Goal: Task Accomplishment & Management: Complete application form

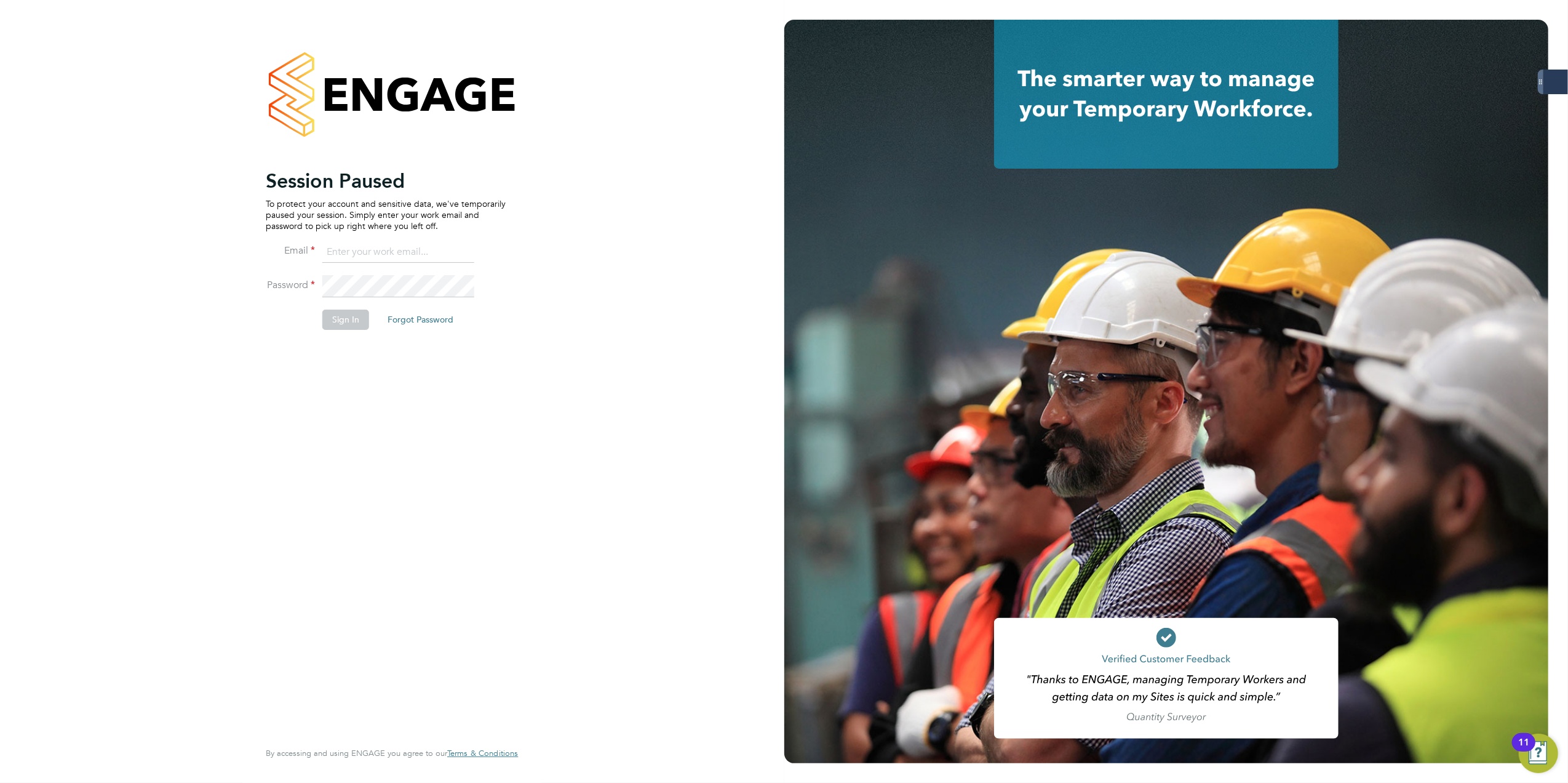
type input "Lewis.hodson@servicecare.org.uk"
click at [337, 311] on button "Sign In" at bounding box center [345, 320] width 47 height 19
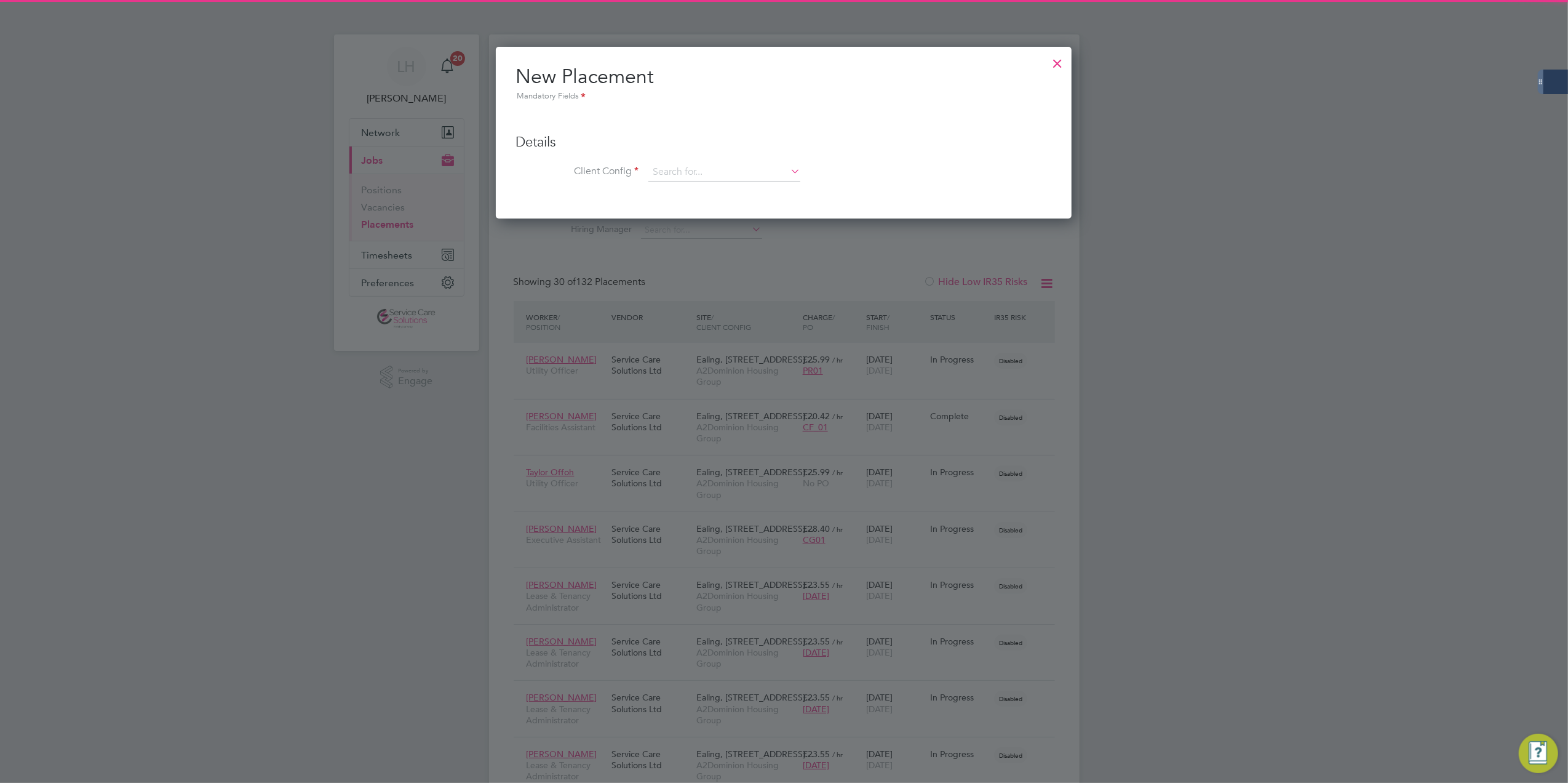
click at [397, 253] on div at bounding box center [784, 392] width 1568 height 783
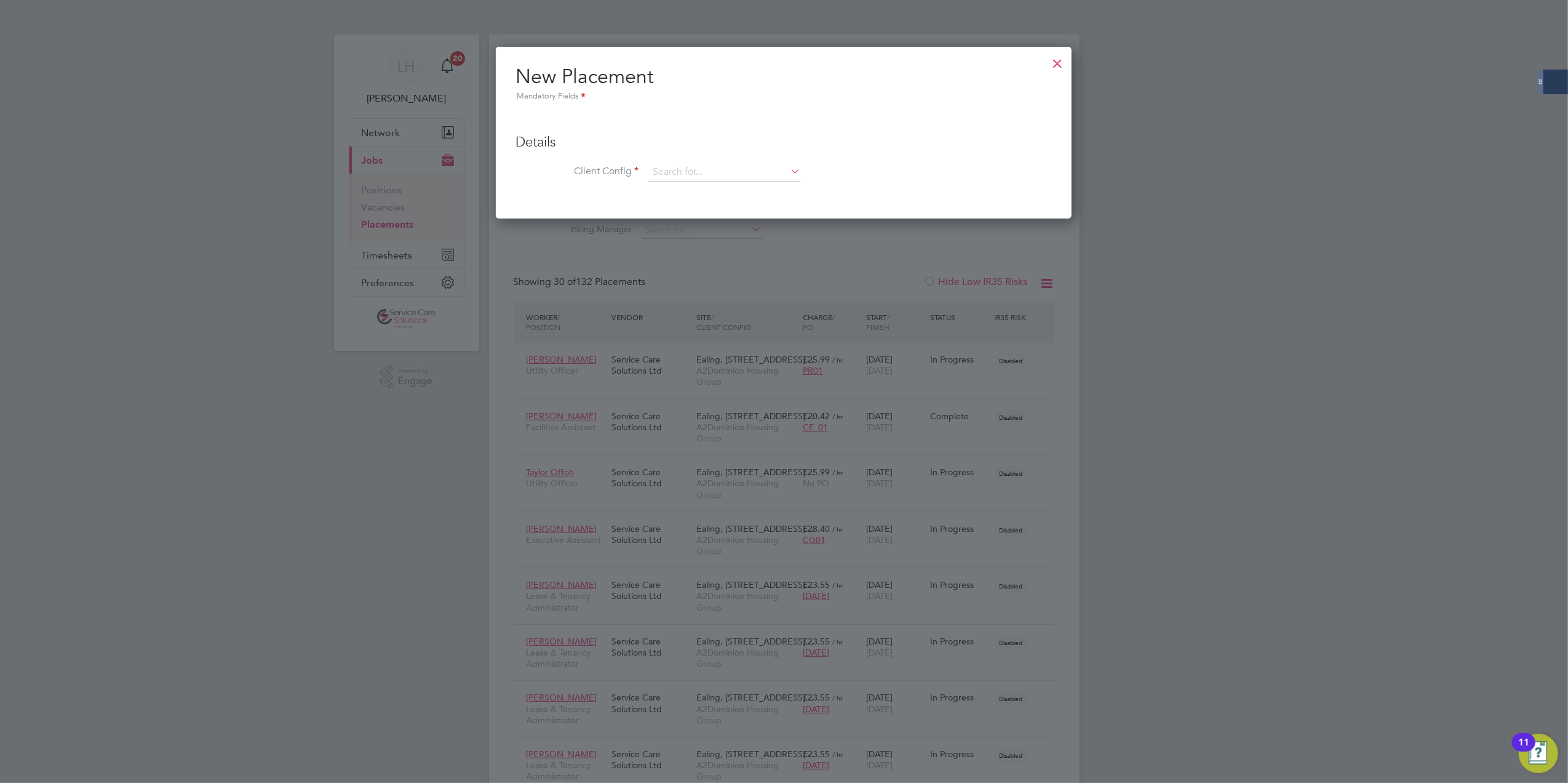
click at [1059, 65] on div at bounding box center [1057, 60] width 22 height 22
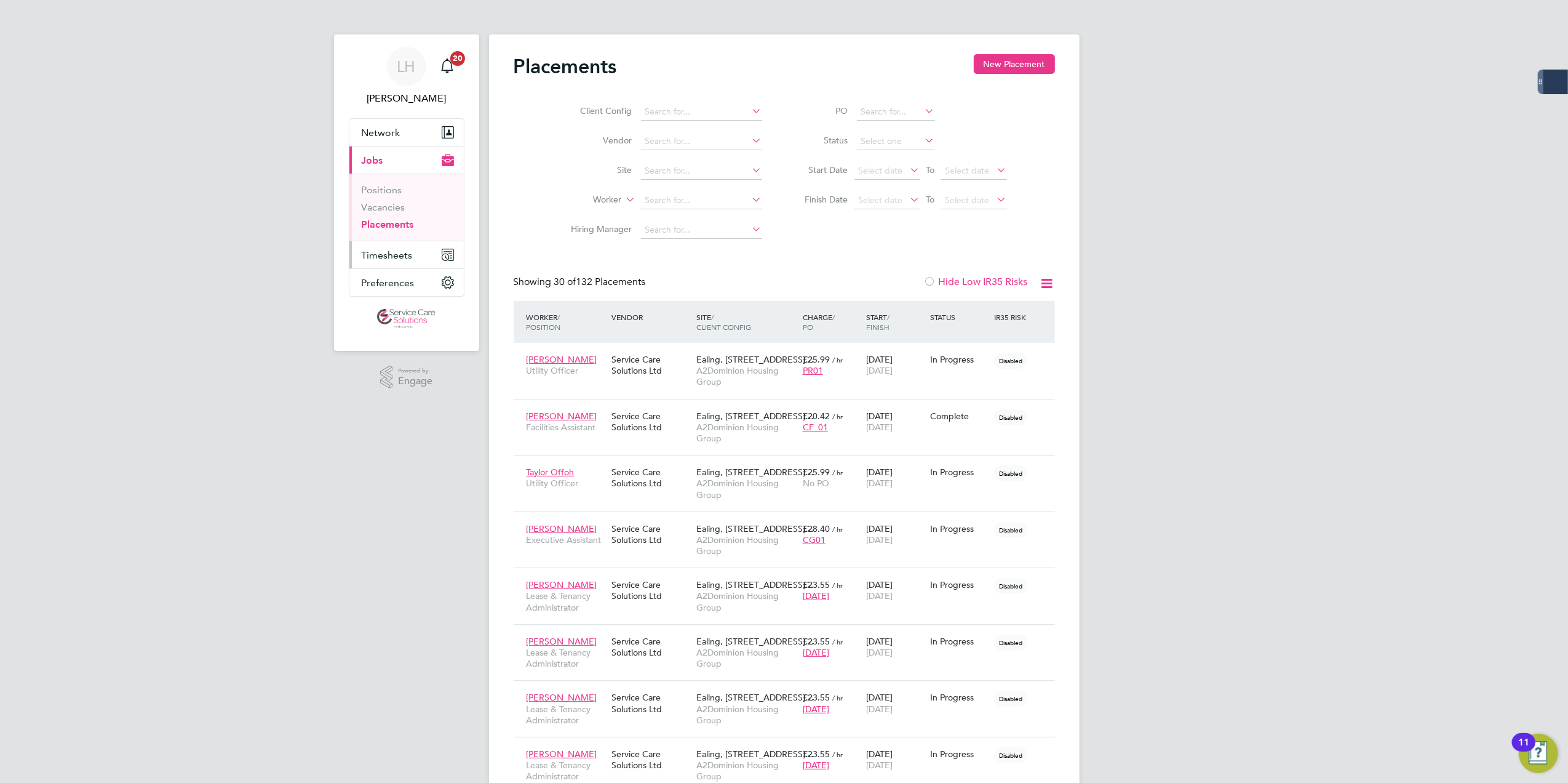
click at [405, 255] on span "Timesheets" at bounding box center [388, 254] width 51 height 12
click at [391, 213] on link "Timesheets" at bounding box center [388, 217] width 51 height 12
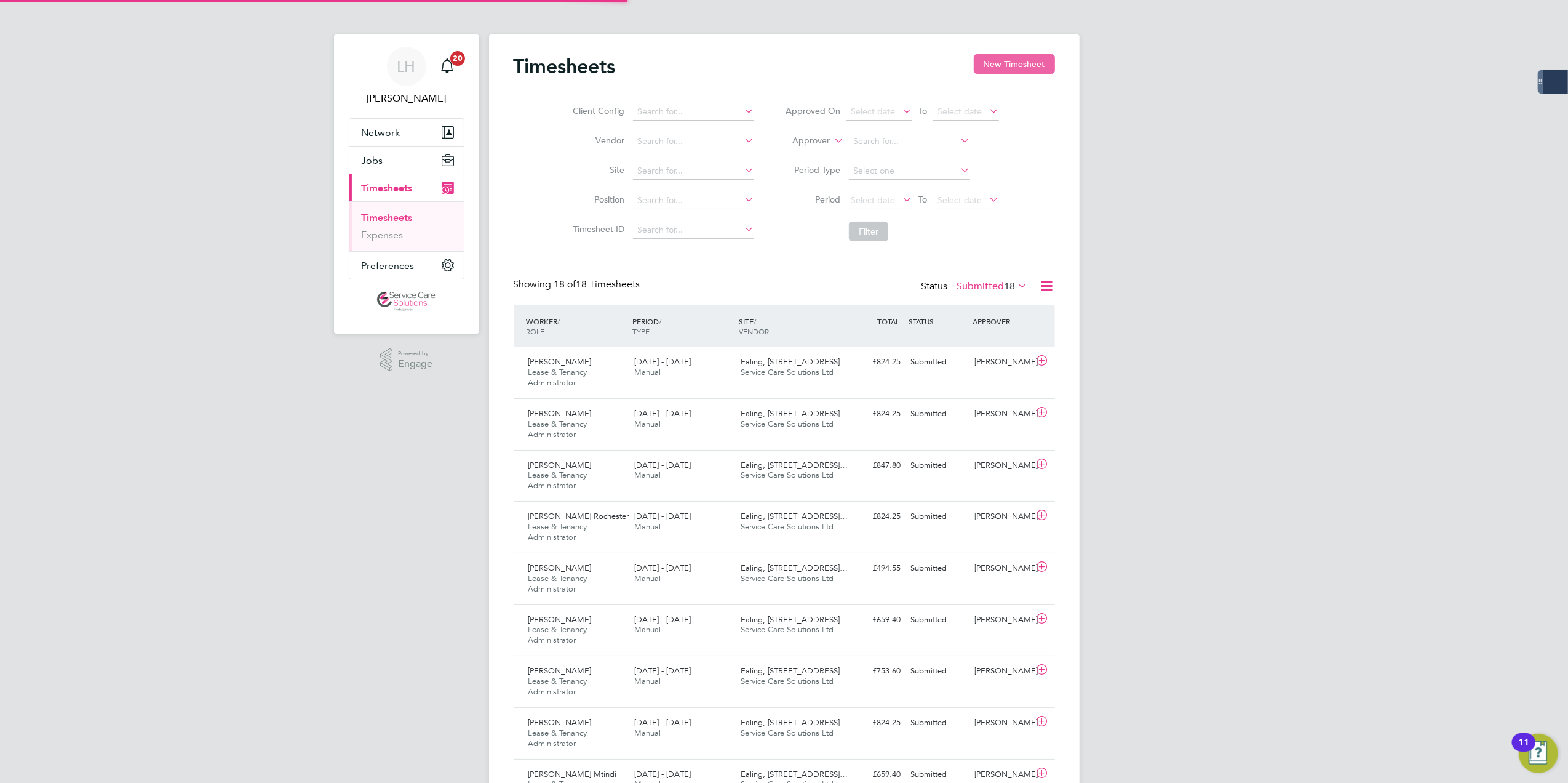
click at [1017, 67] on button "New Timesheet" at bounding box center [1015, 64] width 81 height 19
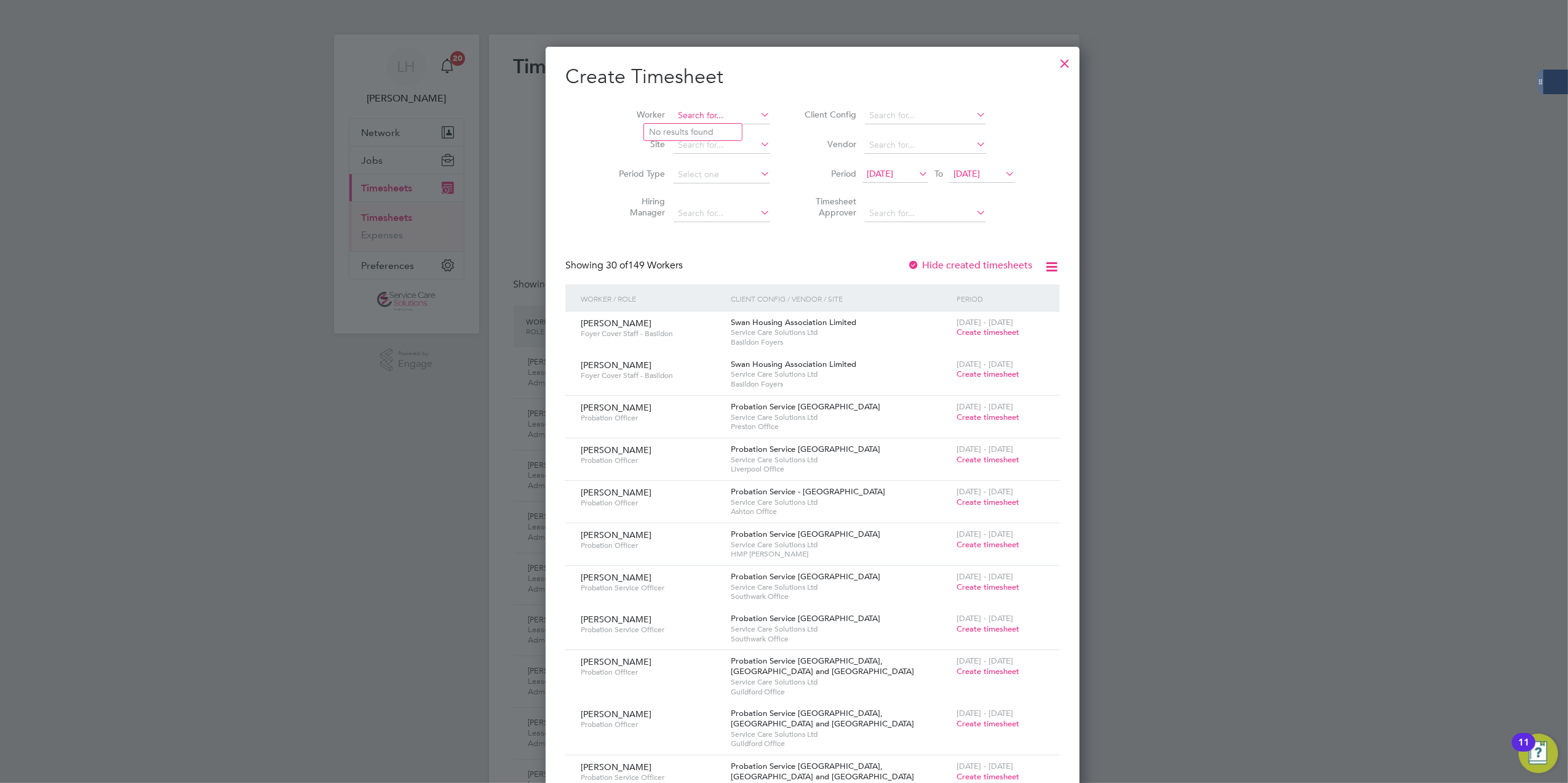
click at [674, 117] on input at bounding box center [722, 115] width 97 height 17
click at [697, 132] on li "Farh ia Yusuf" at bounding box center [693, 132] width 97 height 17
type input "[PERSON_NAME]"
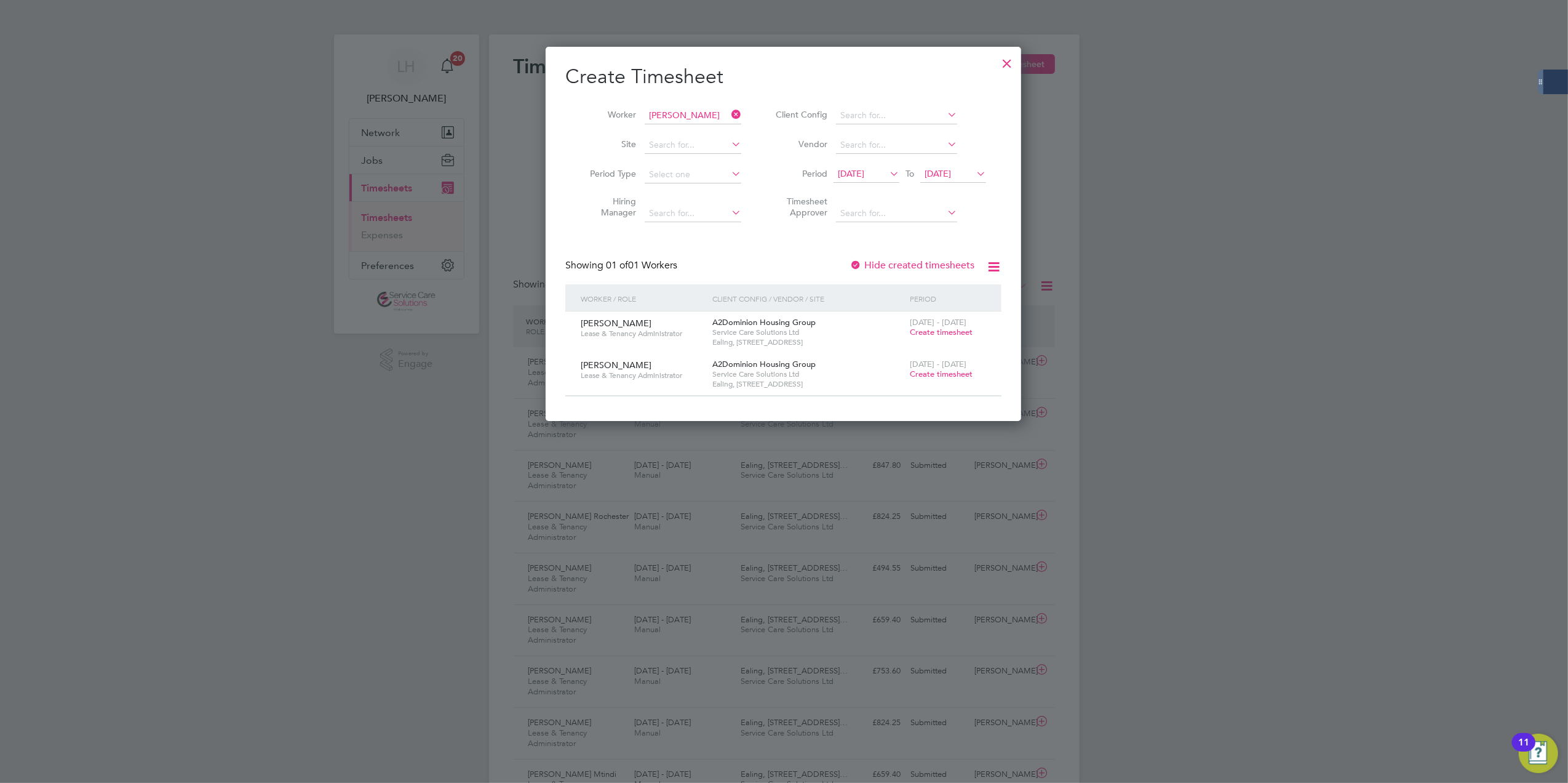
click at [925, 370] on span "Create timesheet" at bounding box center [941, 374] width 63 height 11
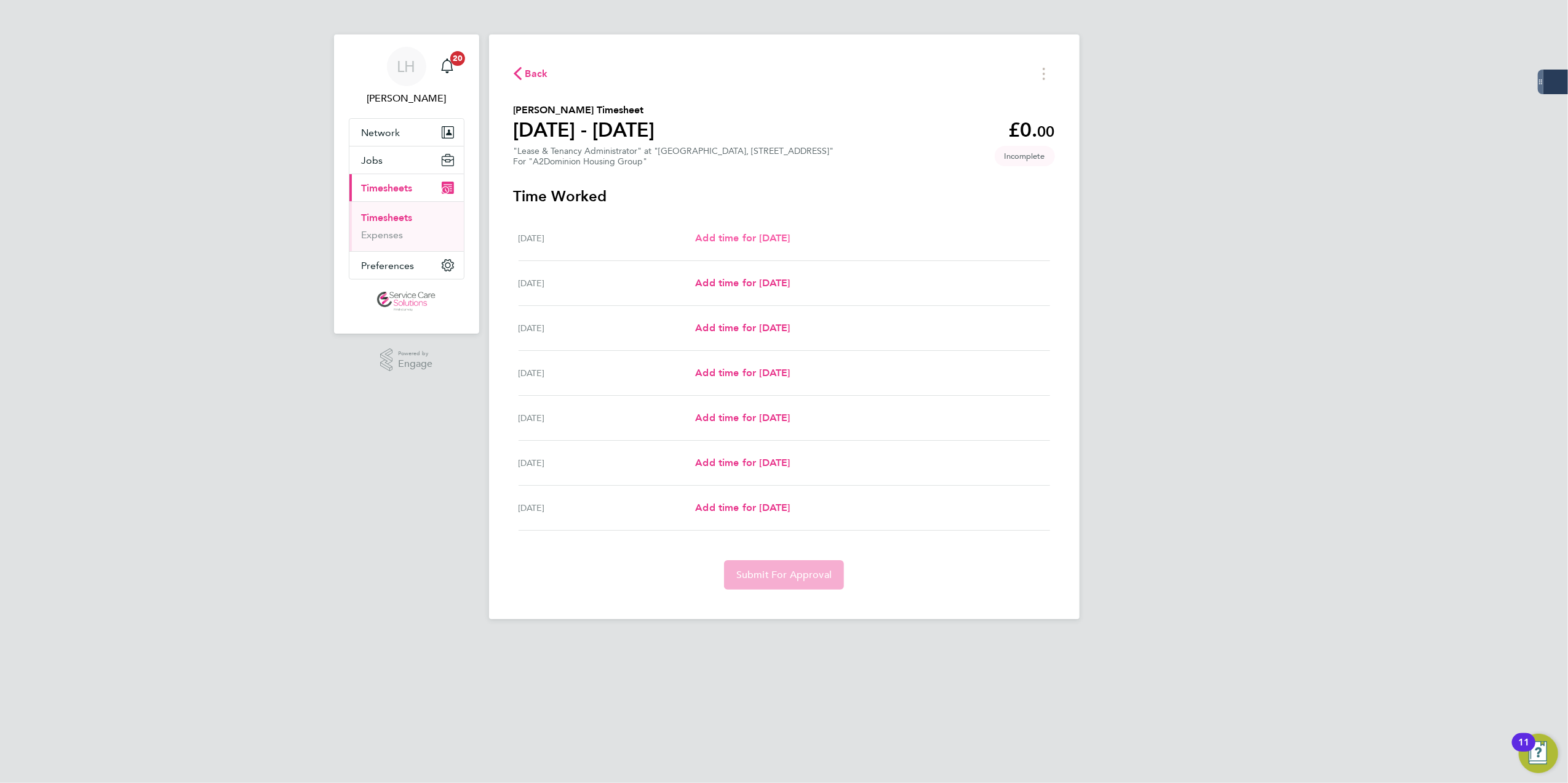
click at [735, 244] on link "Add time for [DATE]" at bounding box center [742, 238] width 95 height 15
select select "30"
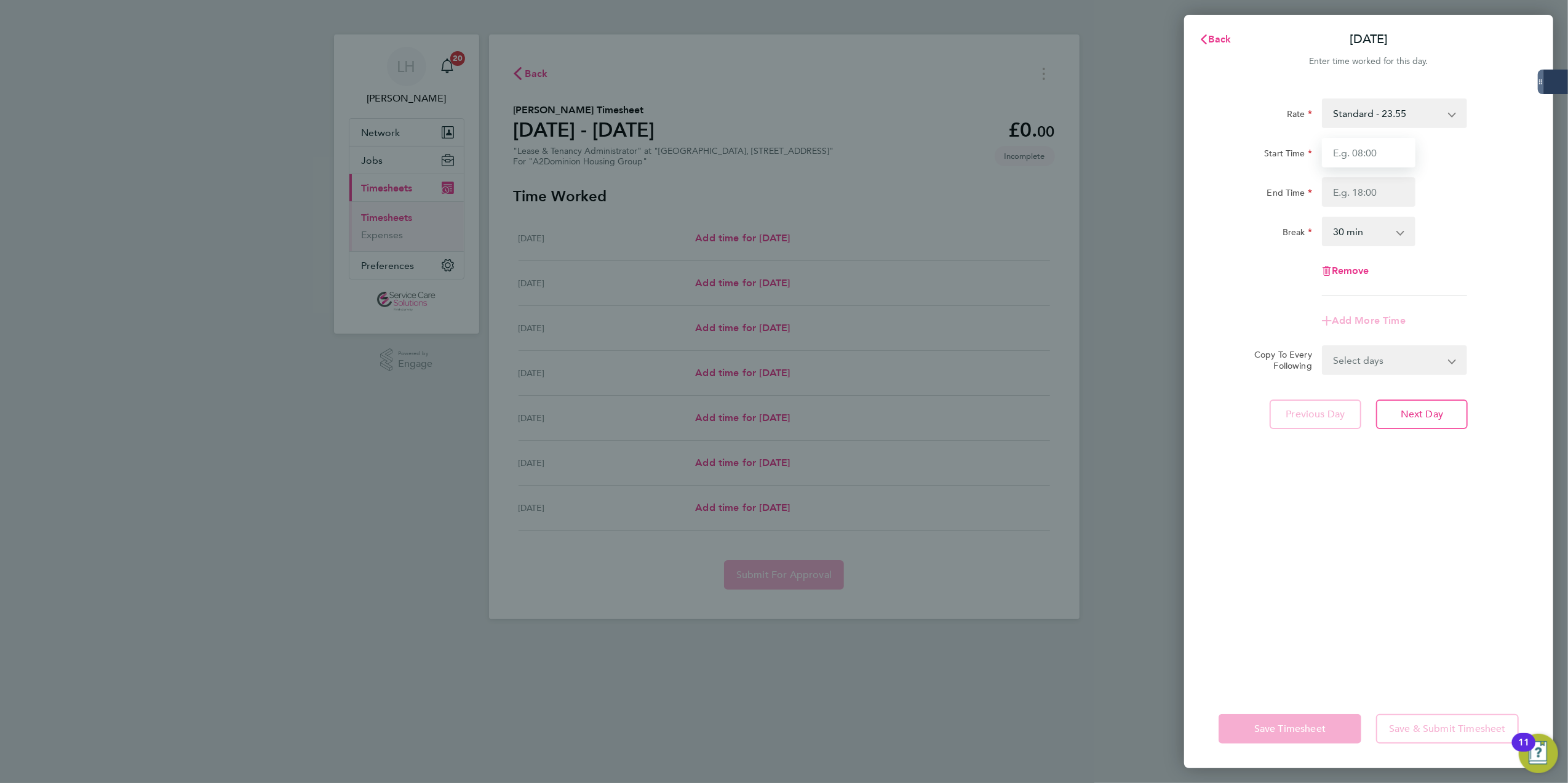
click at [1347, 142] on input "Start Time" at bounding box center [1369, 152] width 94 height 29
type input "10:00"
type input "17:00"
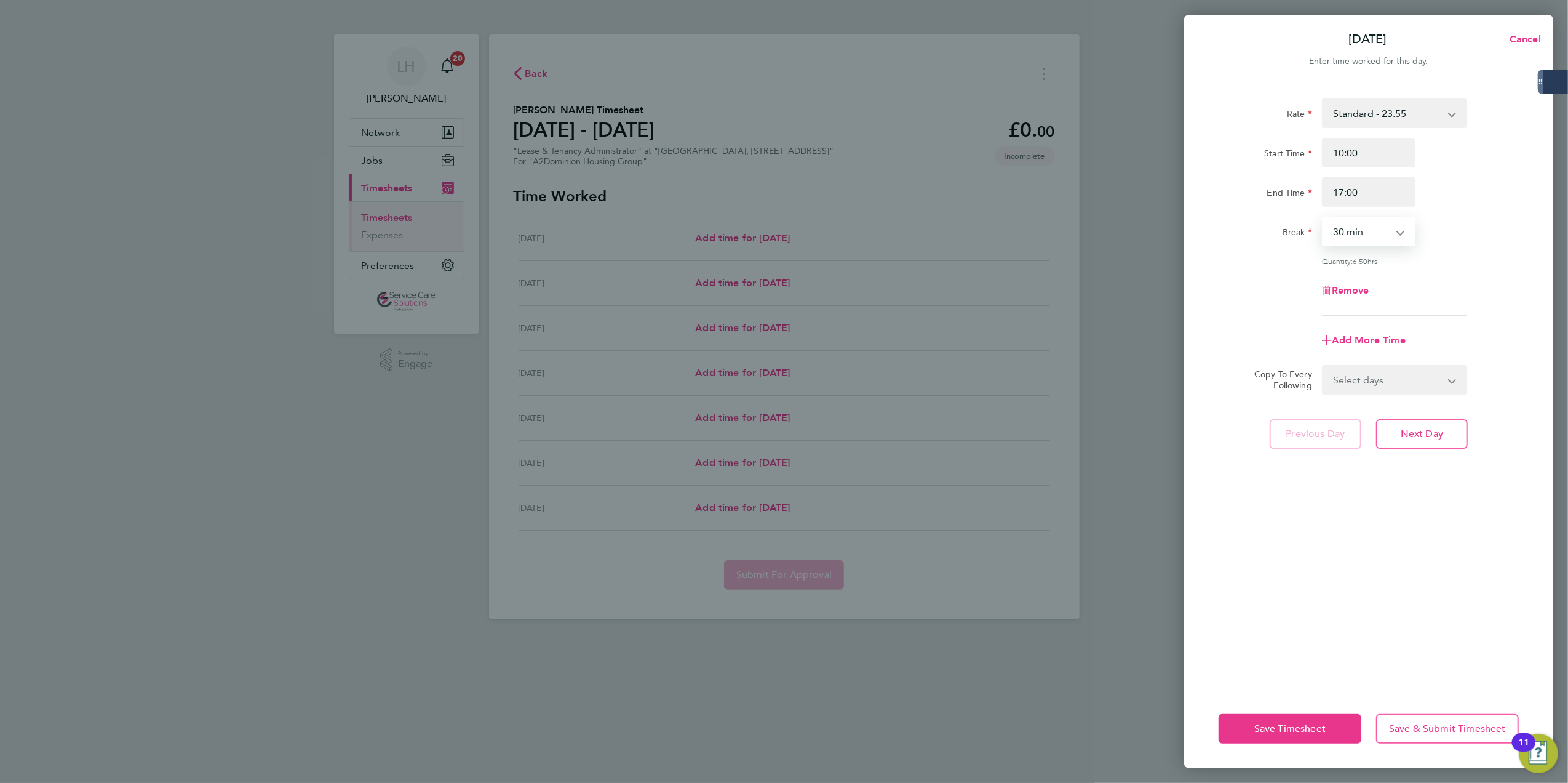
click at [1392, 239] on select "0 min 15 min 30 min 45 min 60 min 75 min 90 min" at bounding box center [1362, 231] width 76 height 27
select select "60"
click at [1324, 218] on select "0 min 15 min 30 min 45 min 60 min 75 min 90 min" at bounding box center [1362, 231] width 76 height 27
click at [1410, 373] on select "Select days Day Weekday (Mon-Fri) Weekend (Sat-Sun) [DATE] [DATE] [DATE] [DATE]…" at bounding box center [1388, 379] width 129 height 27
select select "WEEKDAY"
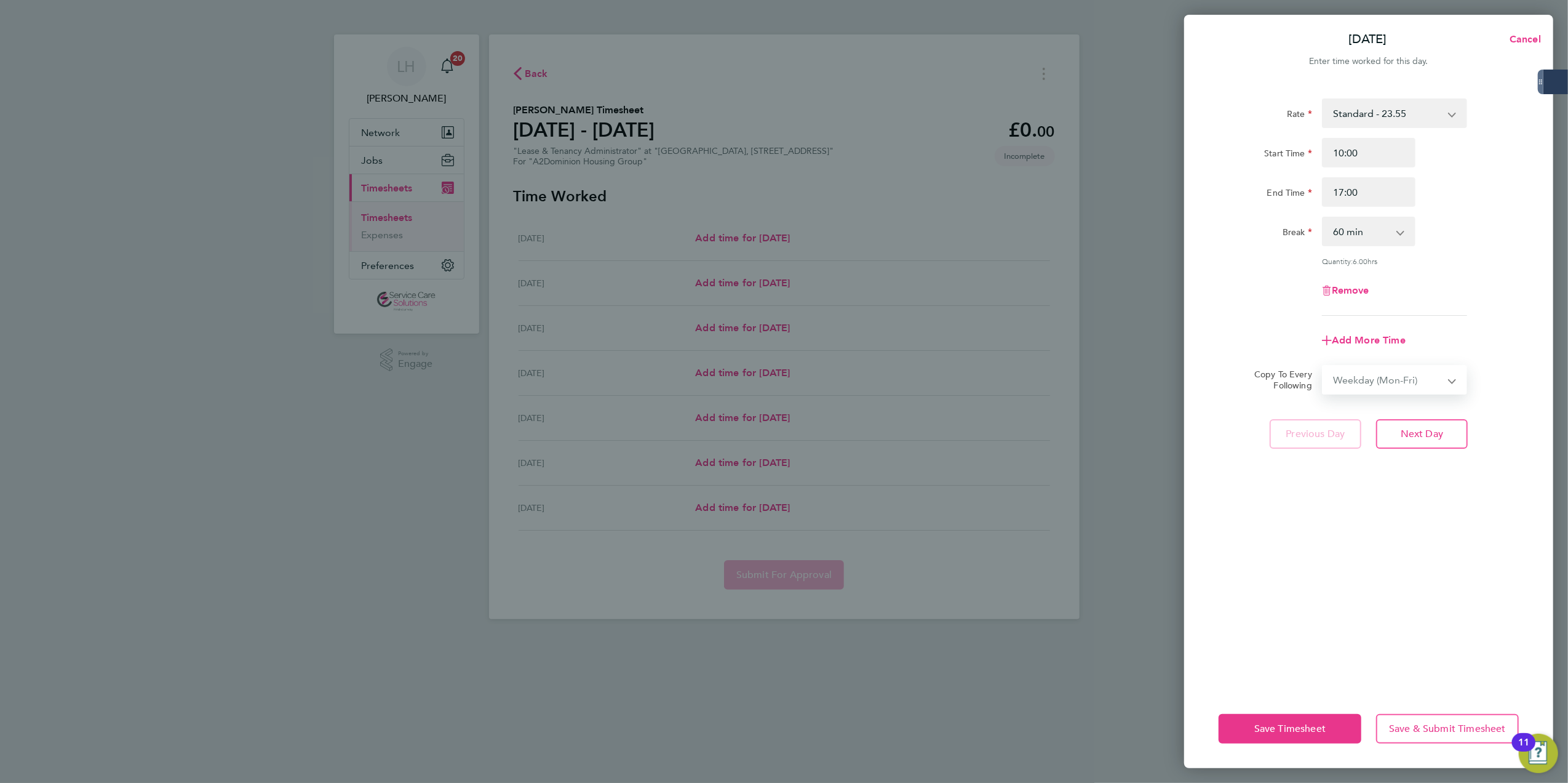
click at [1324, 366] on select "Select days Day Weekday (Mon-Fri) Weekend (Sat-Sun) [DATE] [DATE] [DATE] [DATE]…" at bounding box center [1388, 379] width 129 height 27
select select "[DATE]"
click at [1420, 497] on button "Next Day" at bounding box center [1423, 487] width 92 height 29
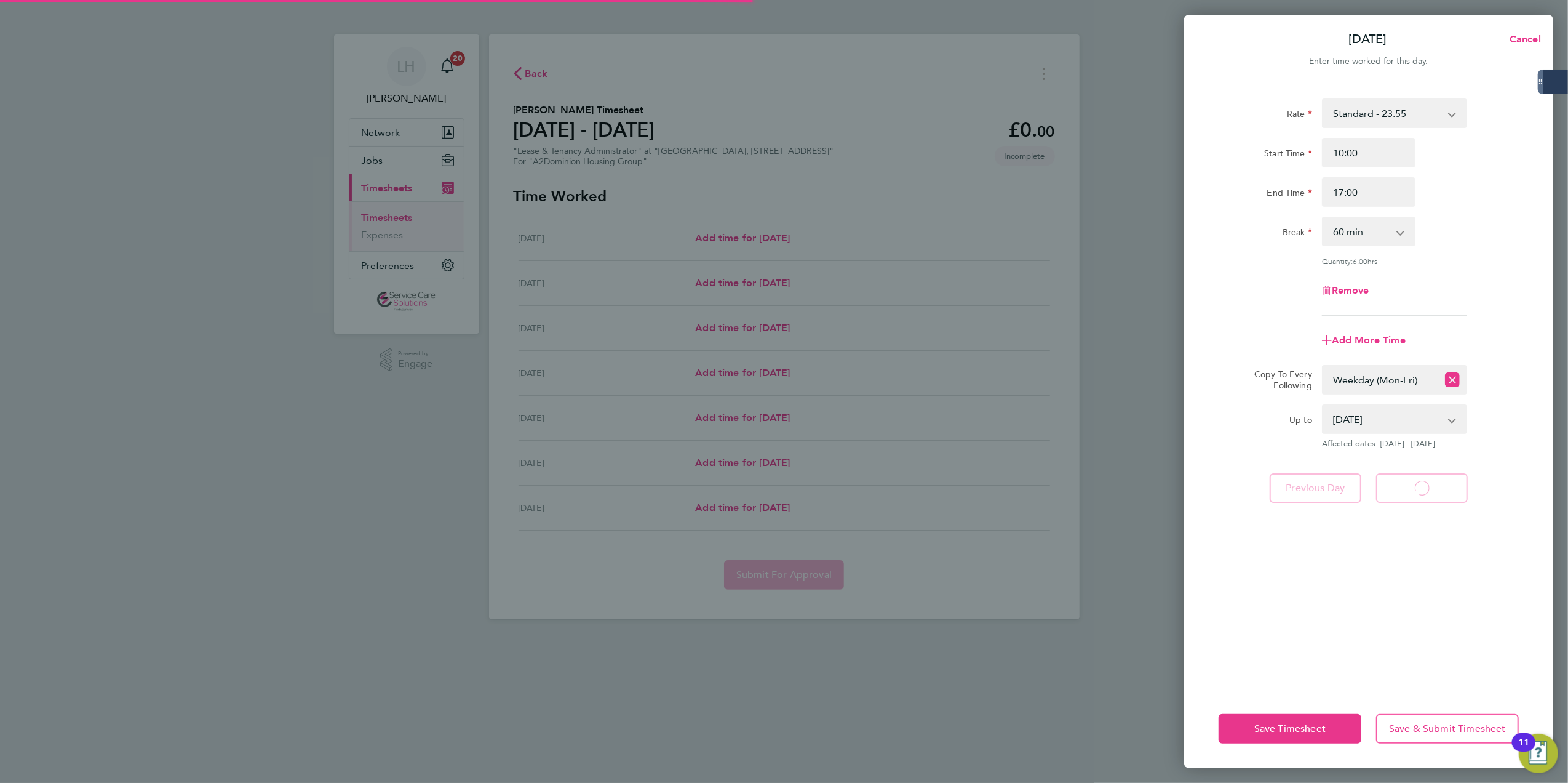
select select "60"
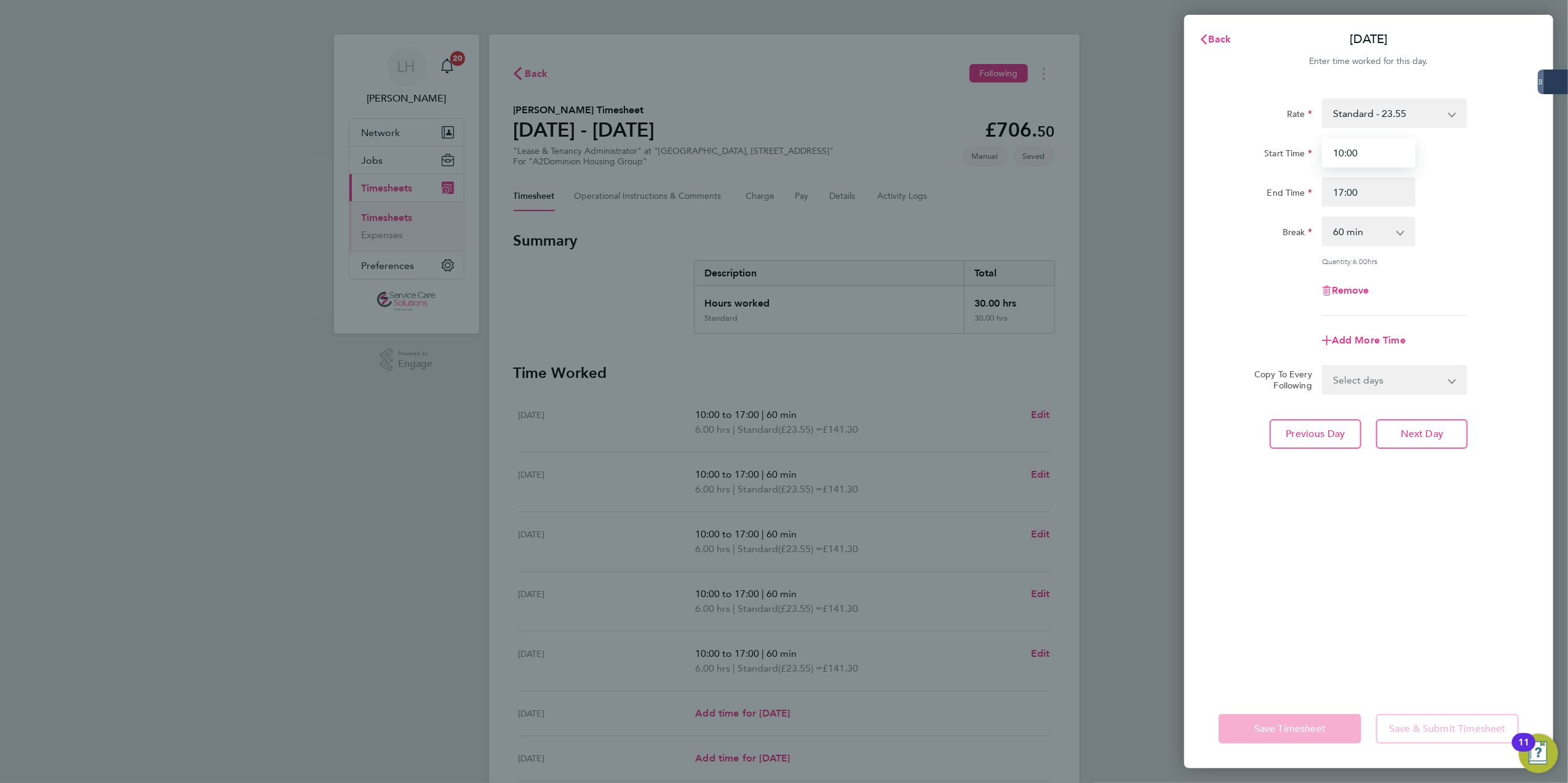
drag, startPoint x: 1379, startPoint y: 151, endPoint x: 892, endPoint y: 166, distance: 487.2
click at [892, 166] on div "Back [DATE] Enter time worked for this day. Rate Standard - 23.55 Start Time 10…" at bounding box center [784, 392] width 1568 height 783
type input "09:00"
type input "16:00"
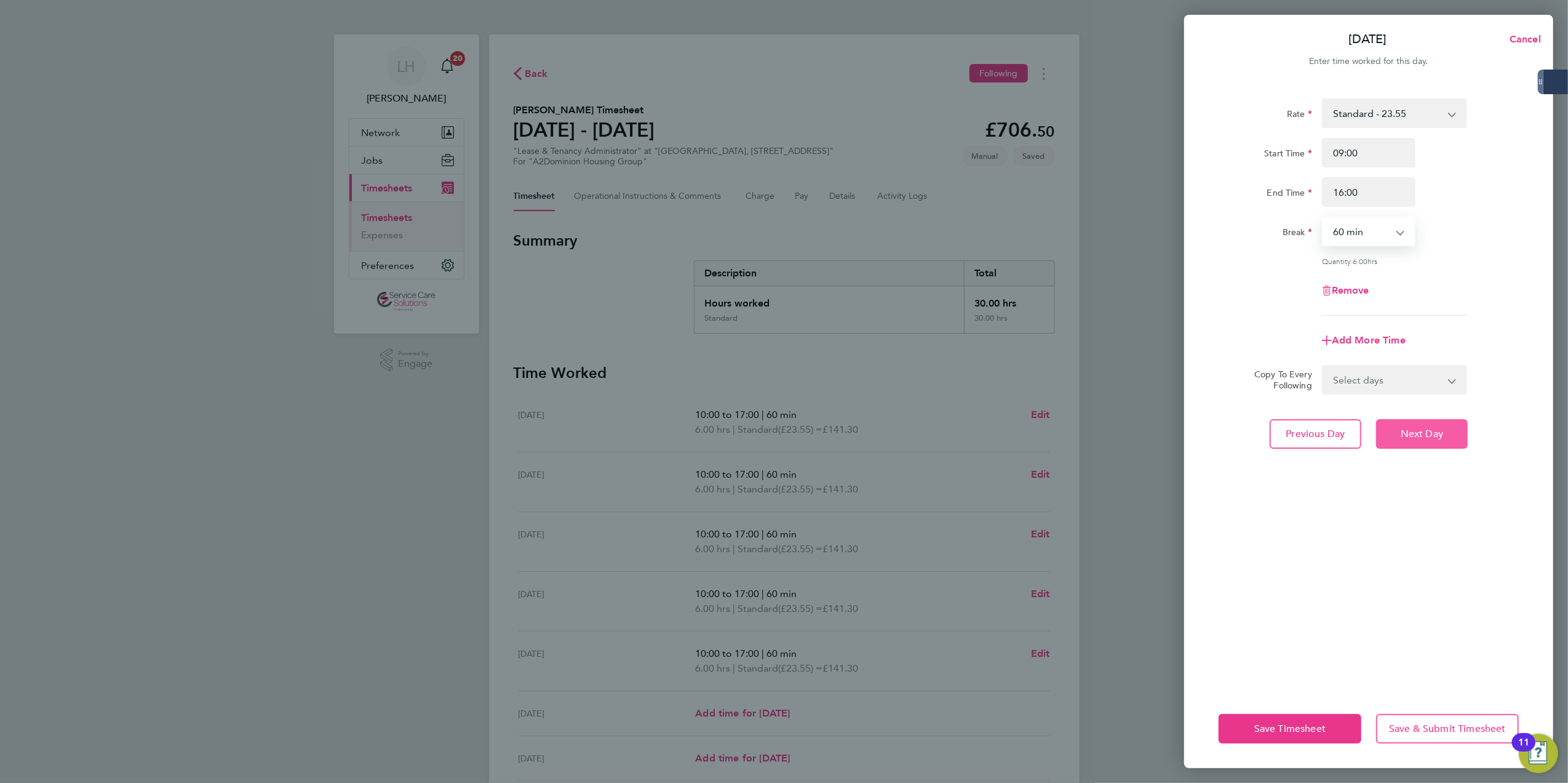
click at [1429, 424] on button "Next Day" at bounding box center [1423, 433] width 92 height 29
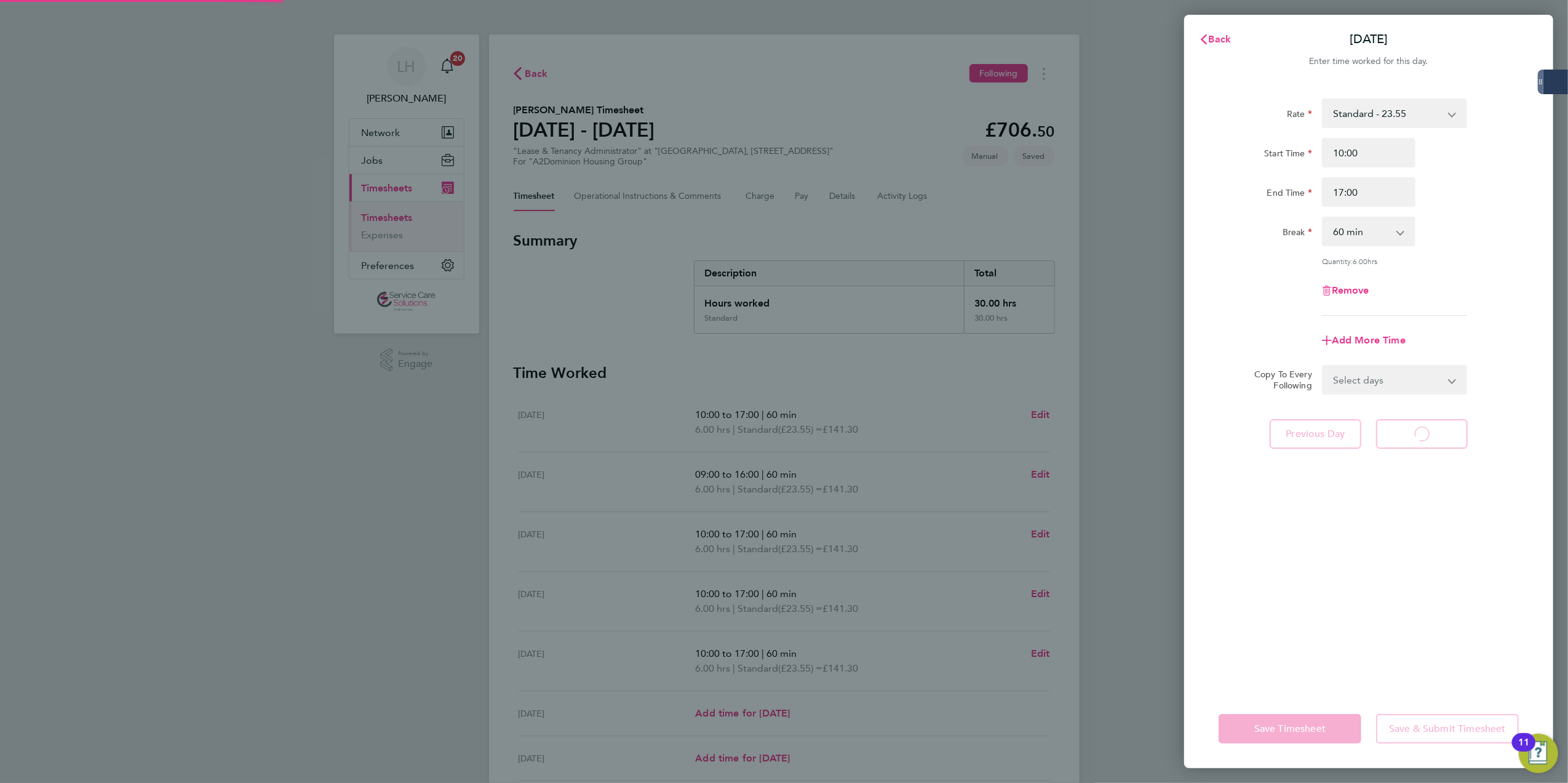
select select "60"
click at [1219, 43] on span "Back" at bounding box center [1220, 39] width 23 height 12
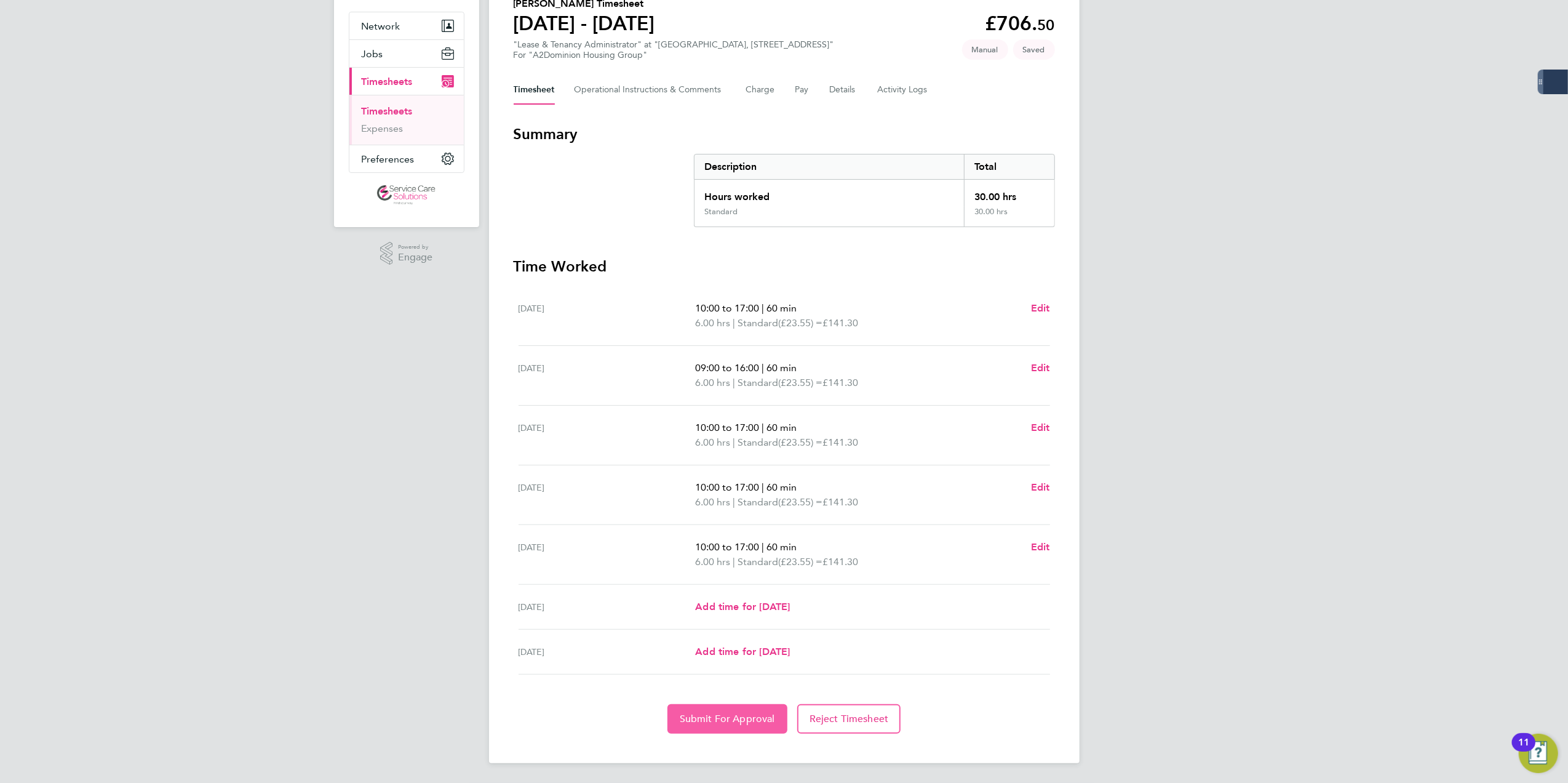
click at [741, 717] on span "Submit For Approval" at bounding box center [728, 719] width 96 height 12
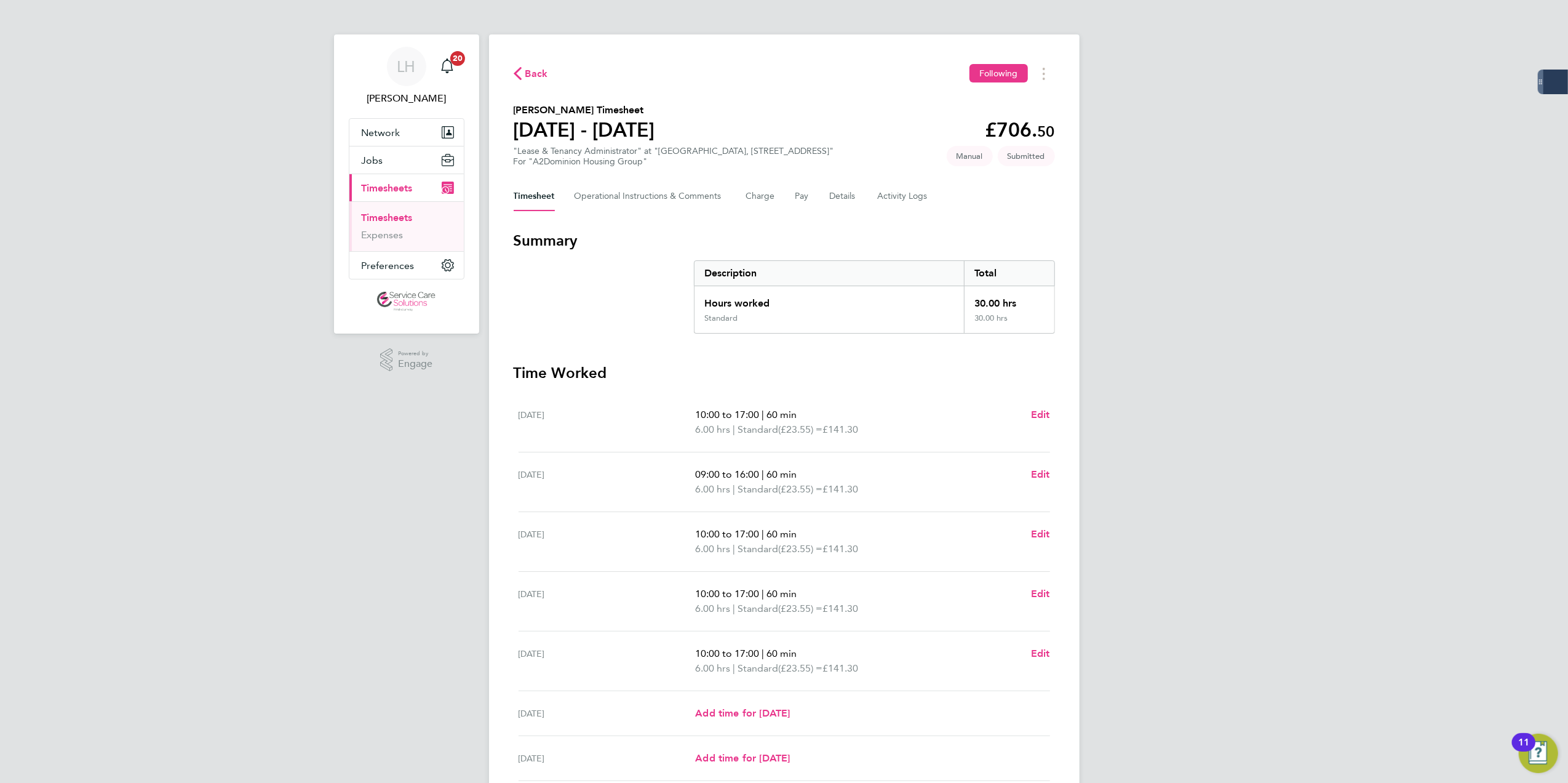
click at [525, 77] on span "Back" at bounding box center [537, 74] width 23 height 15
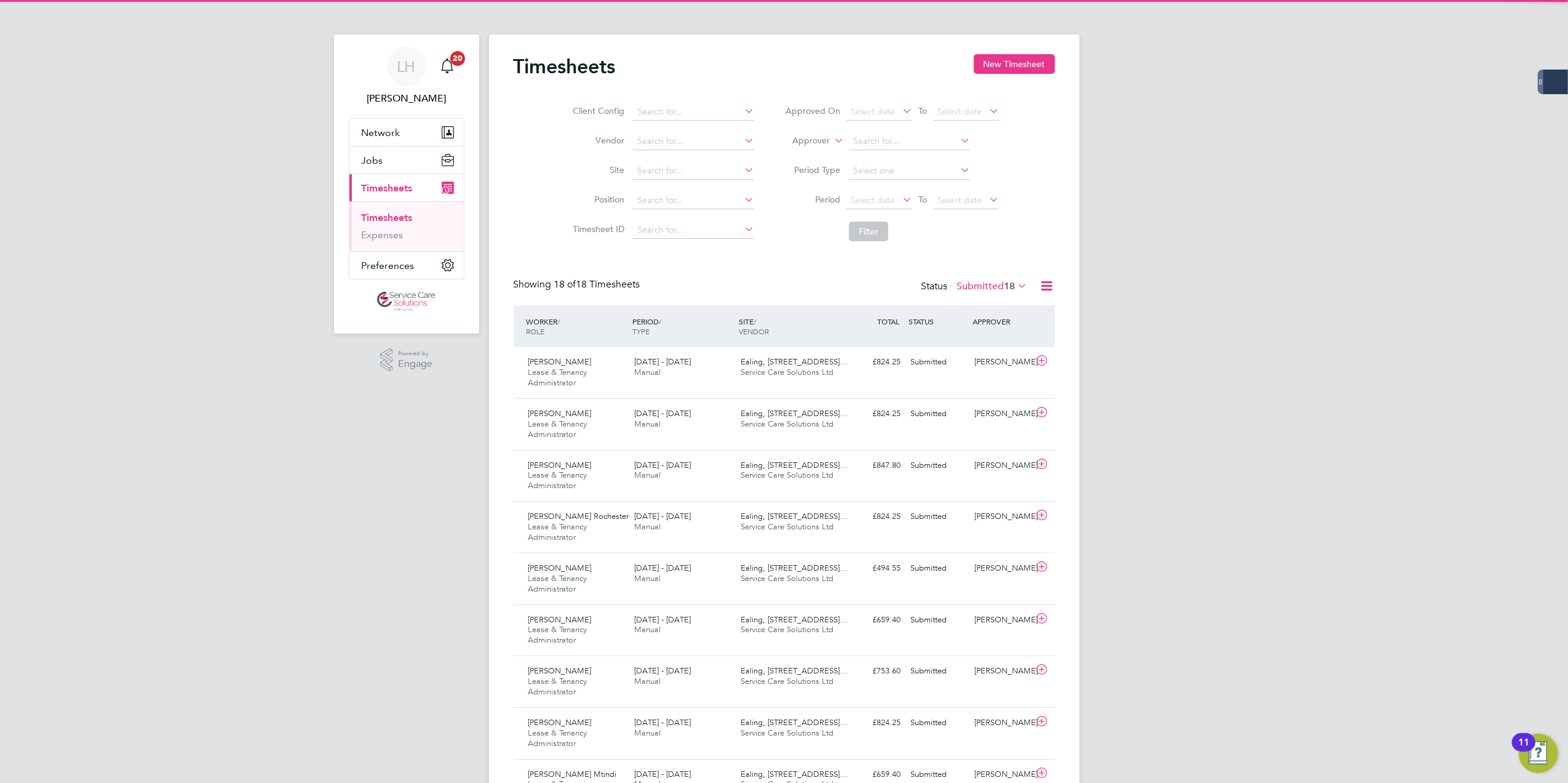
scroll to position [42, 107]
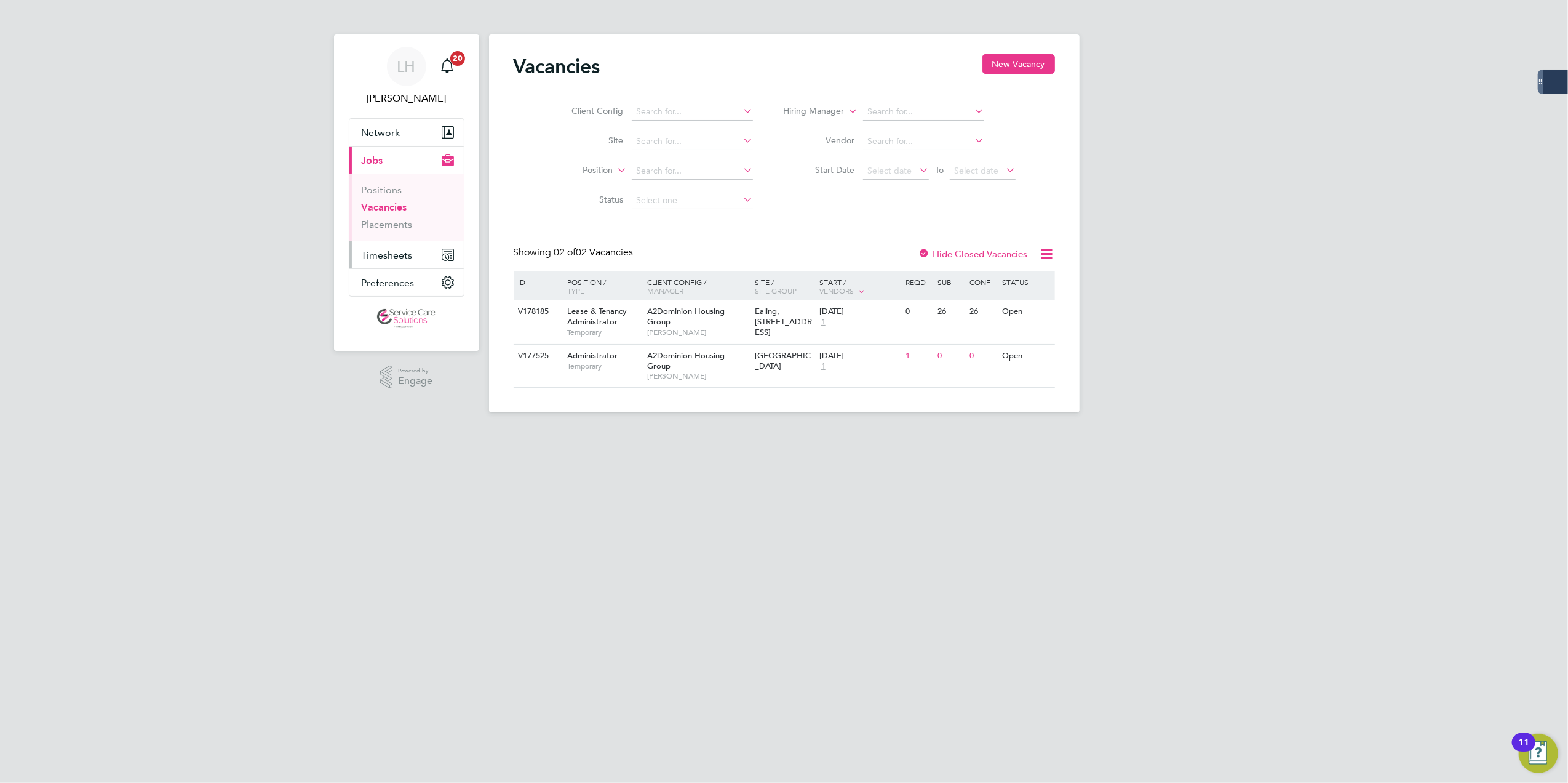
click at [411, 261] on button "Timesheets" at bounding box center [406, 254] width 114 height 27
click at [406, 215] on link "Timesheets" at bounding box center [388, 217] width 51 height 12
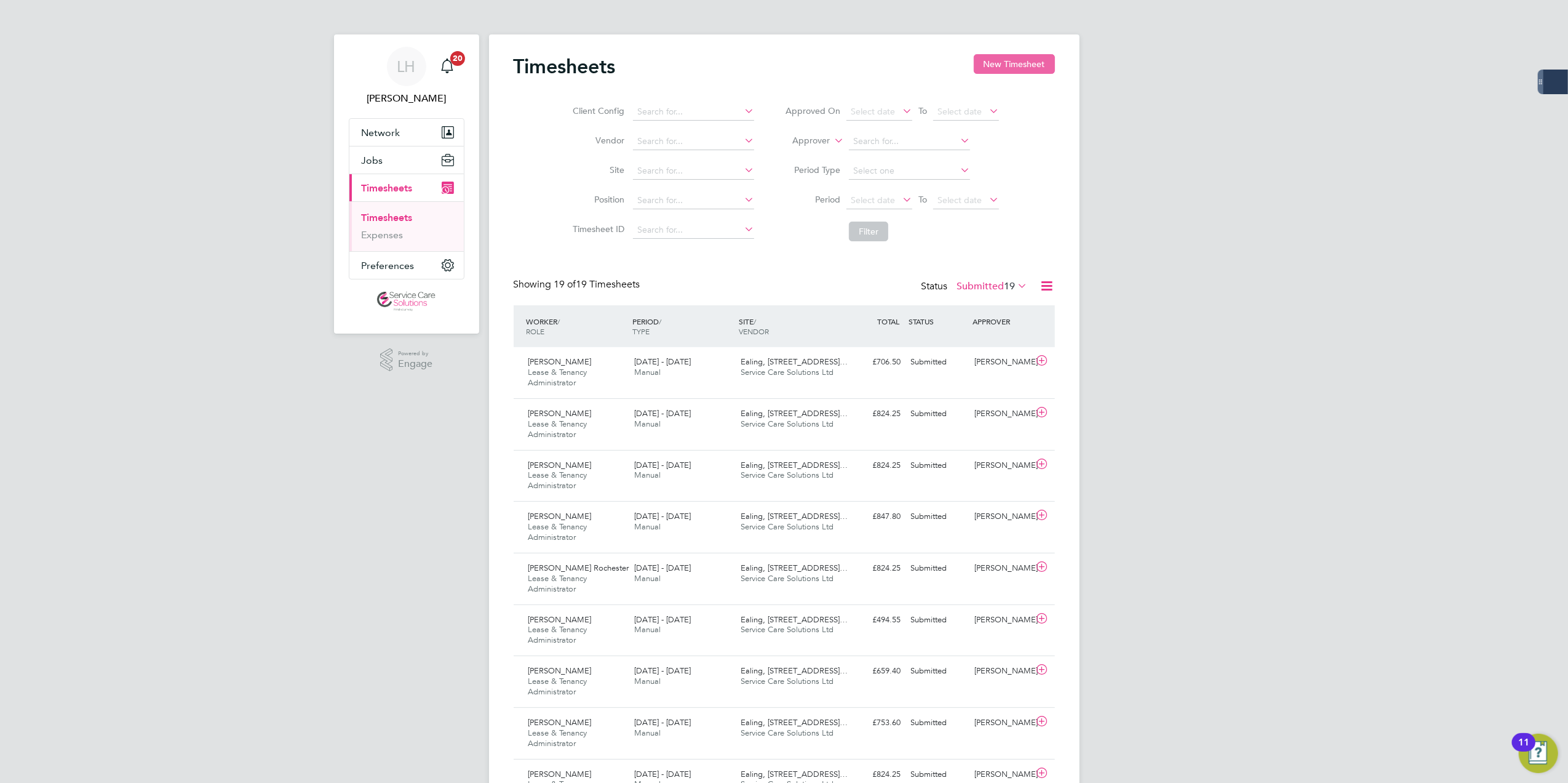
click at [1009, 61] on button "New Timesheet" at bounding box center [1015, 64] width 81 height 19
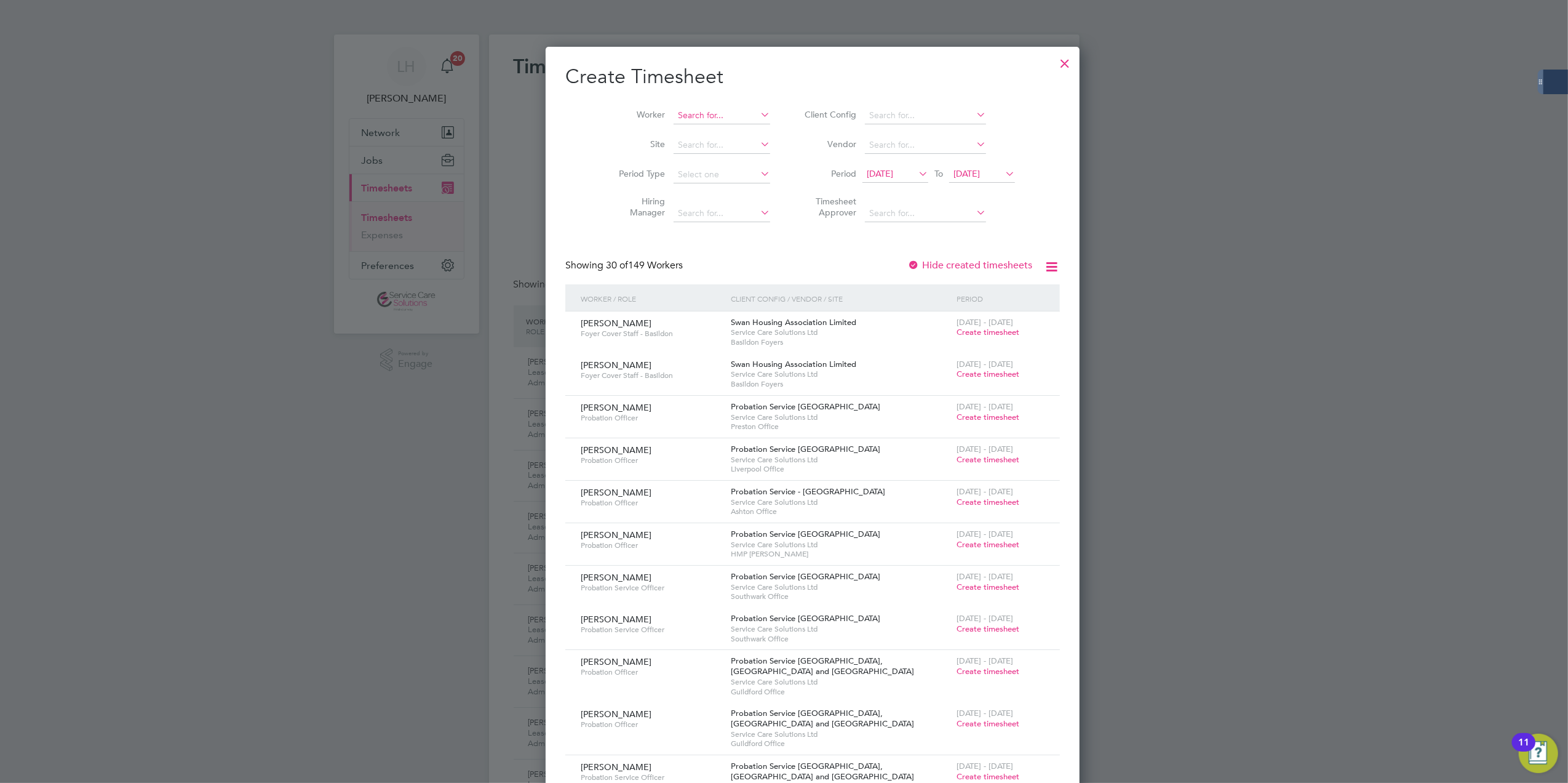
click at [699, 120] on input at bounding box center [722, 115] width 97 height 17
type input "car"
click at [683, 114] on input at bounding box center [722, 115] width 97 height 17
click at [723, 128] on b "Smi" at bounding box center [730, 132] width 15 height 11
type input "[PERSON_NAME]"
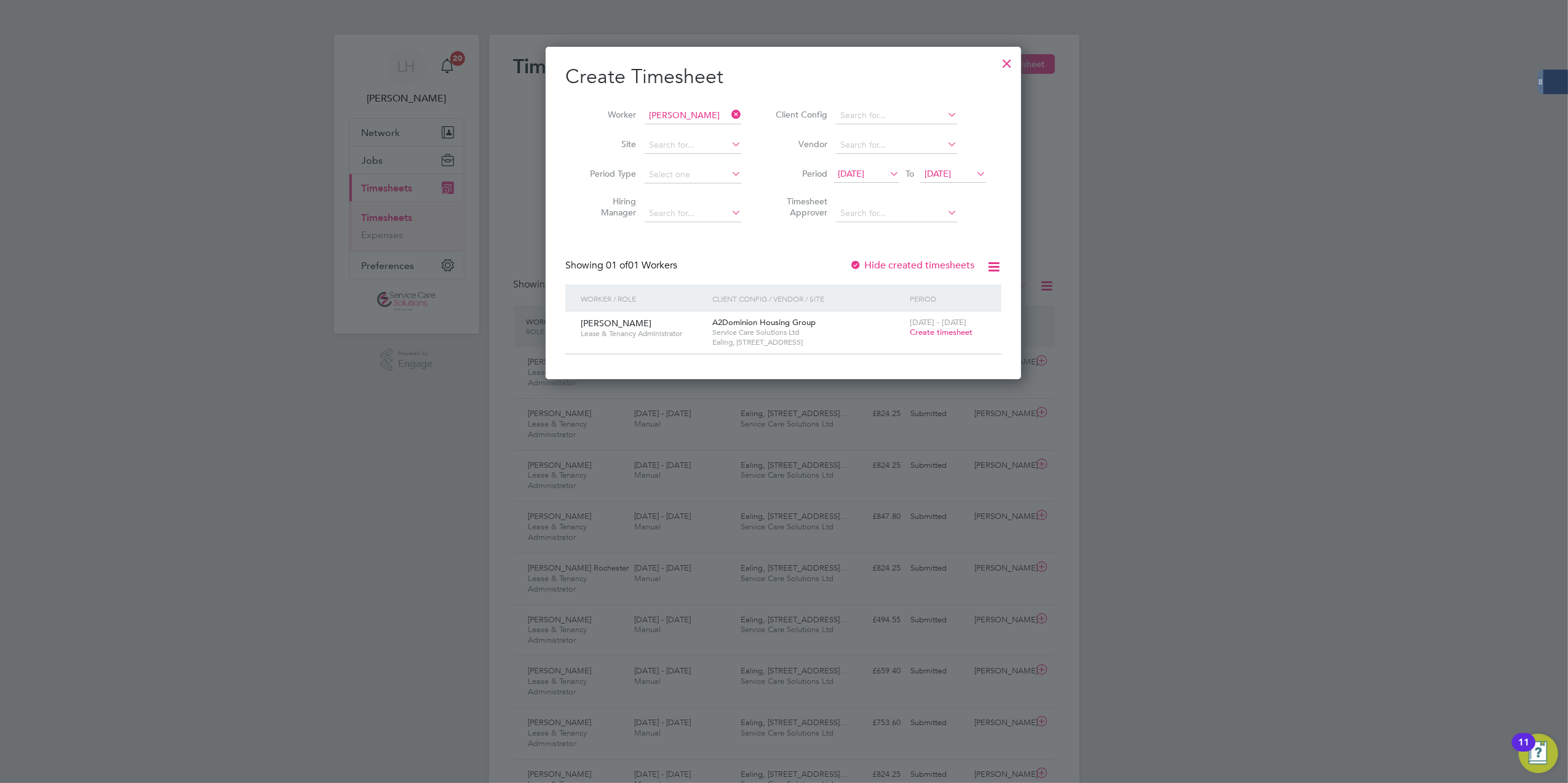
click at [937, 332] on span "Create timesheet" at bounding box center [941, 332] width 63 height 11
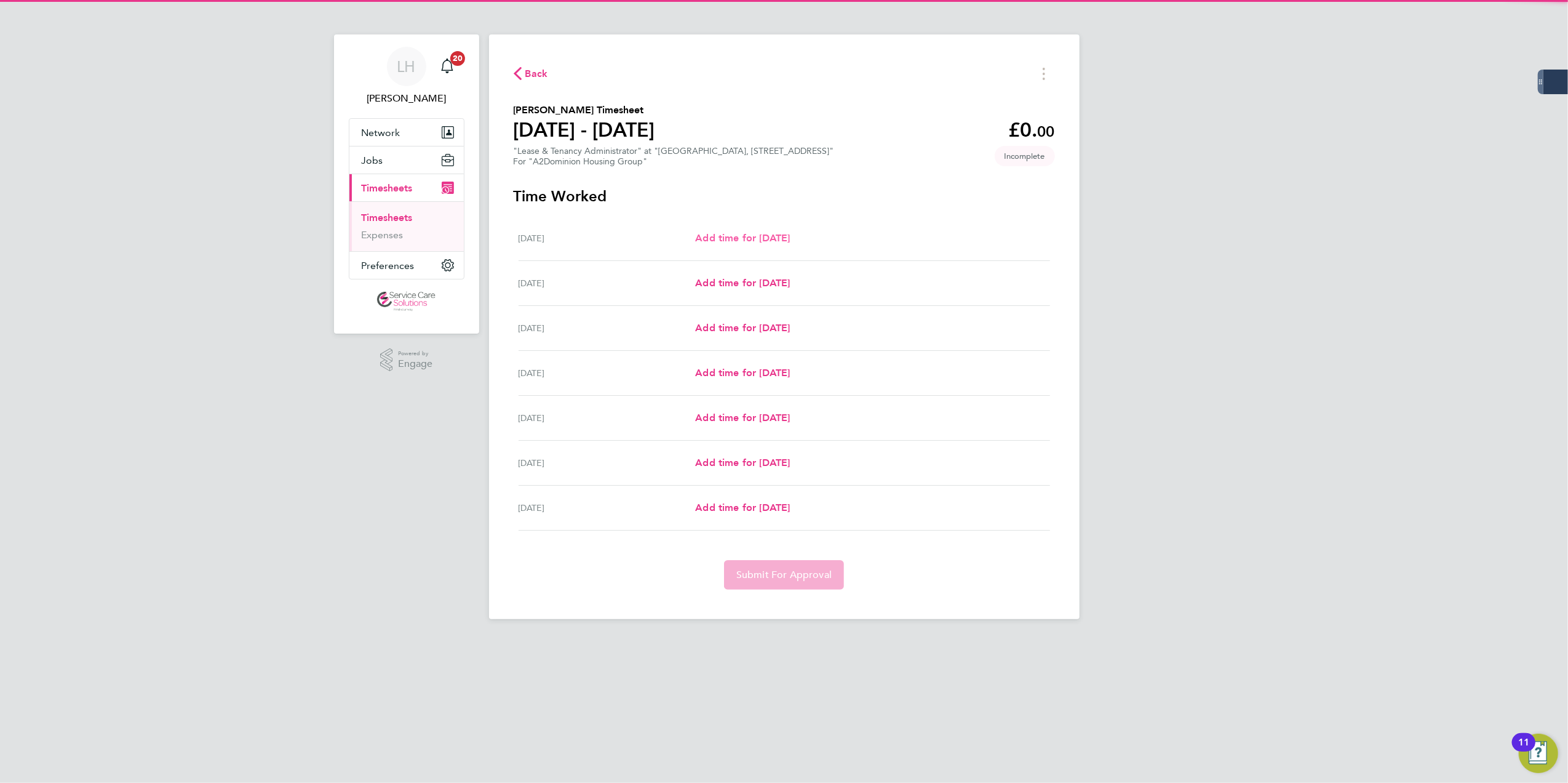
click at [753, 235] on span "Add time for [DATE]" at bounding box center [742, 237] width 95 height 12
select select "30"
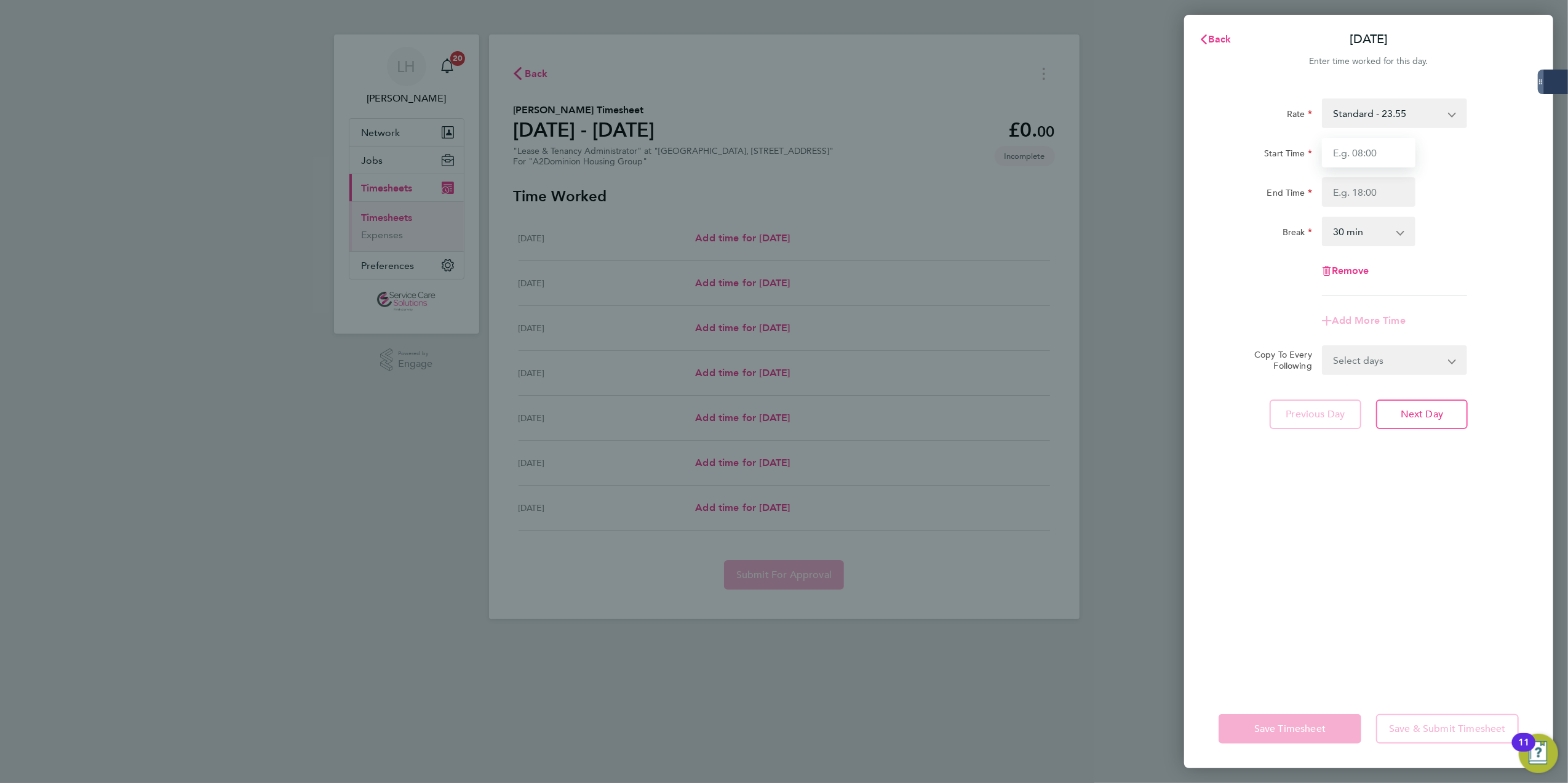
click at [1360, 148] on input "Start Time" at bounding box center [1369, 152] width 94 height 29
type input "09:00"
type input "1"
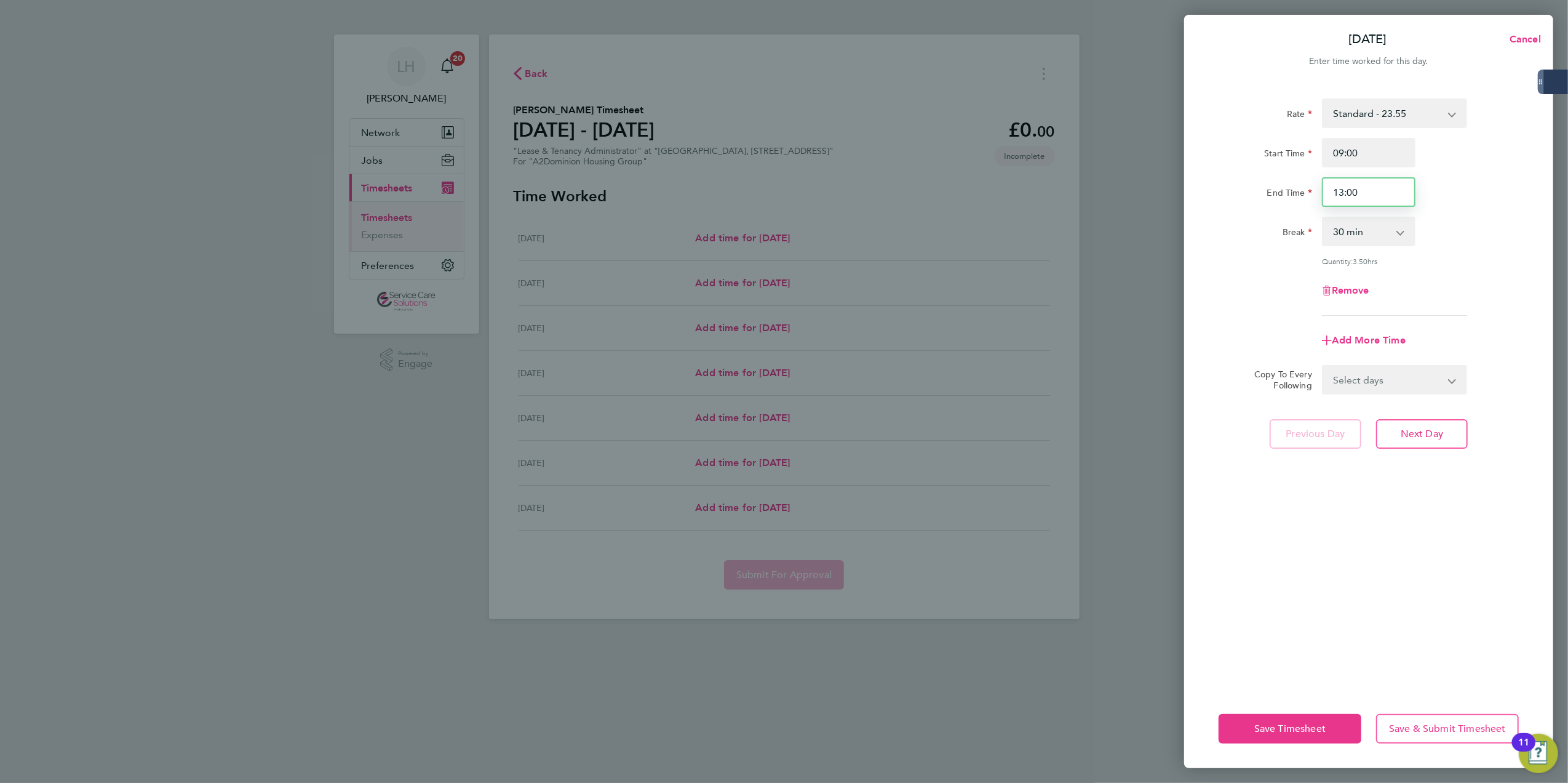
drag, startPoint x: 1332, startPoint y: 193, endPoint x: 1415, endPoint y: 195, distance: 83.0
click at [1415, 195] on input "13:00" at bounding box center [1369, 191] width 94 height 29
drag, startPoint x: 1394, startPoint y: 195, endPoint x: 1337, endPoint y: 196, distance: 57.0
click at [1337, 196] on input "16:00" at bounding box center [1369, 191] width 94 height 29
type input "15:00"
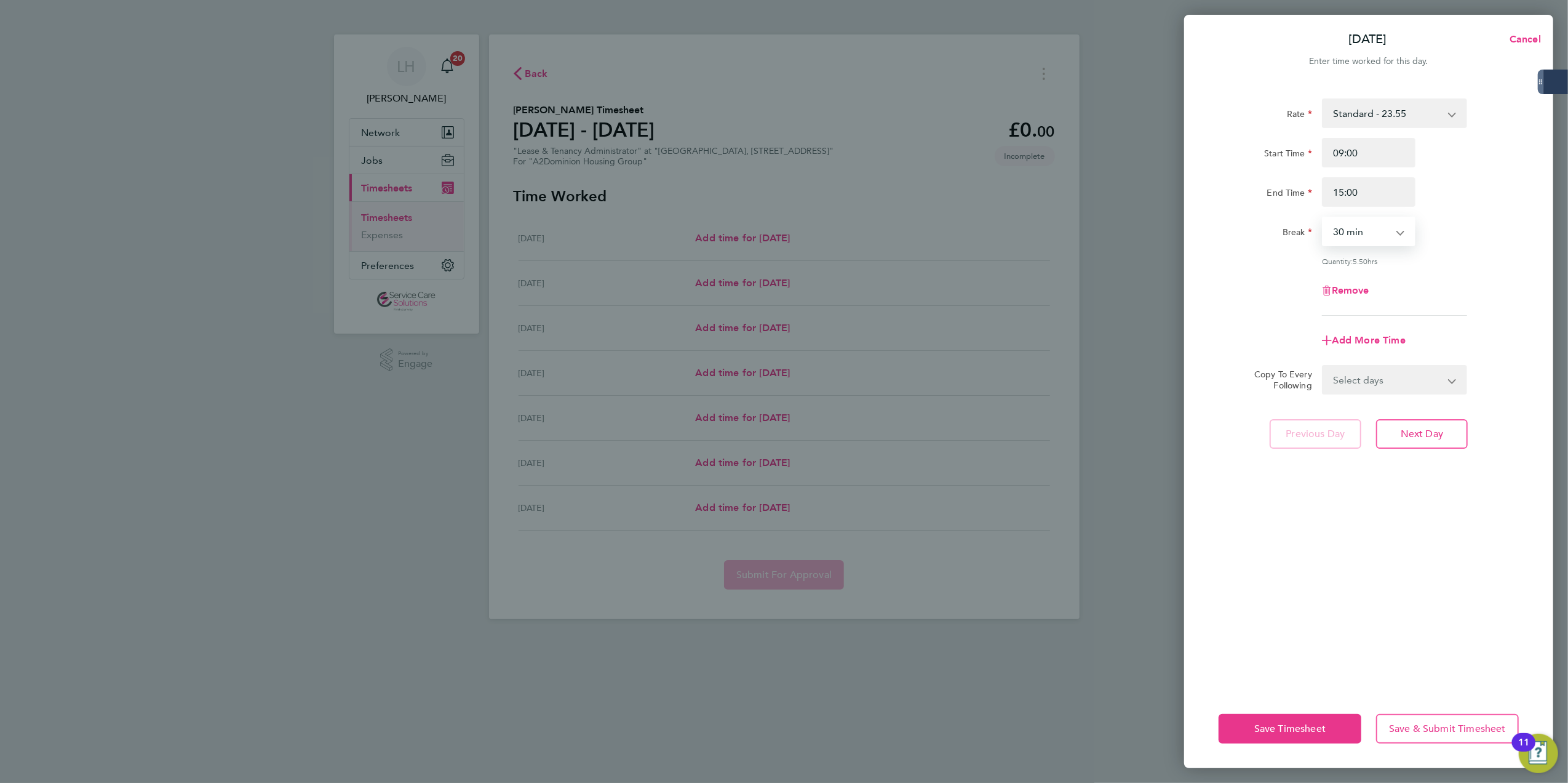
select select "60"
click at [1405, 424] on button "Next Day" at bounding box center [1423, 433] width 92 height 29
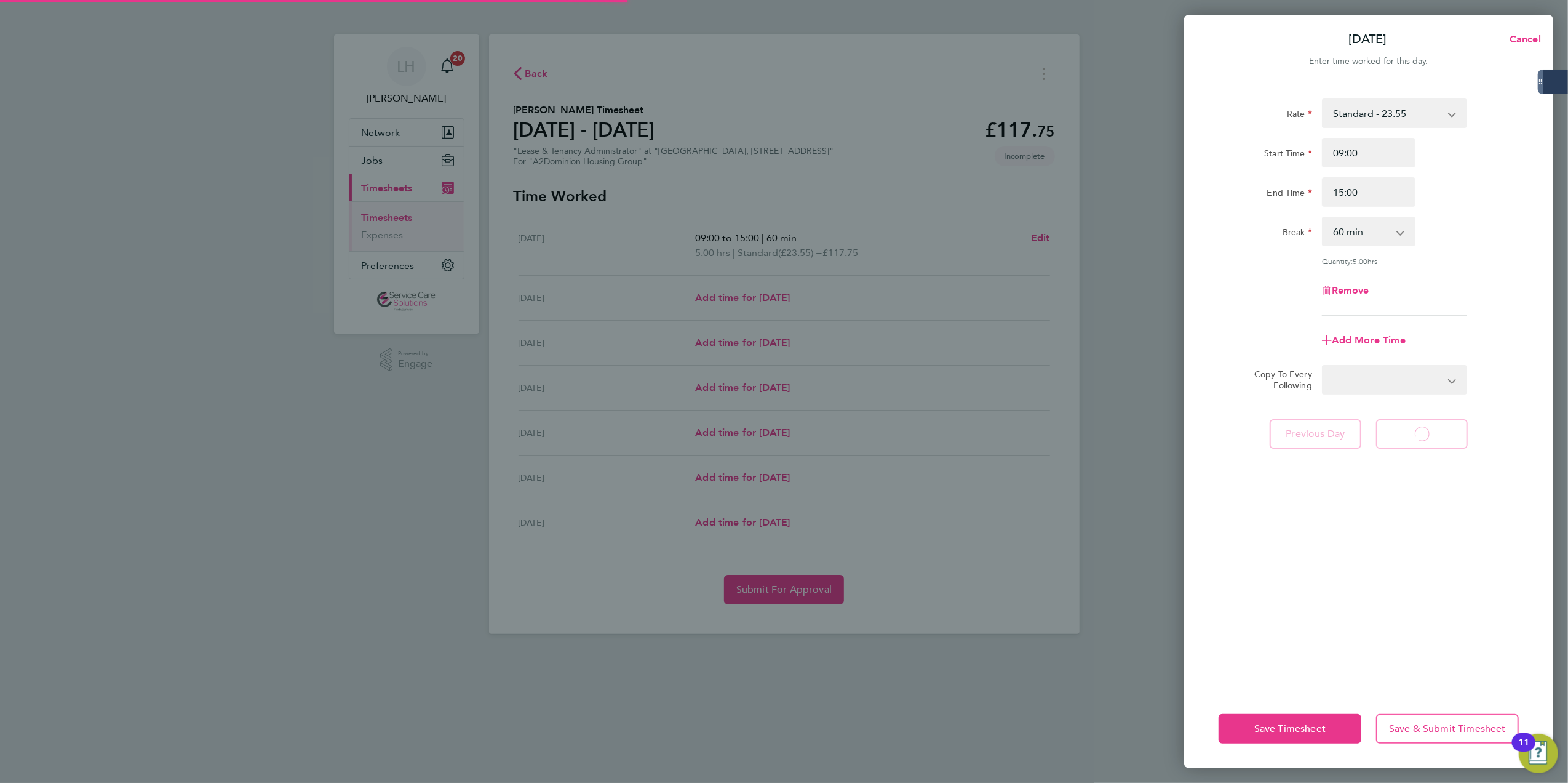
select select "30"
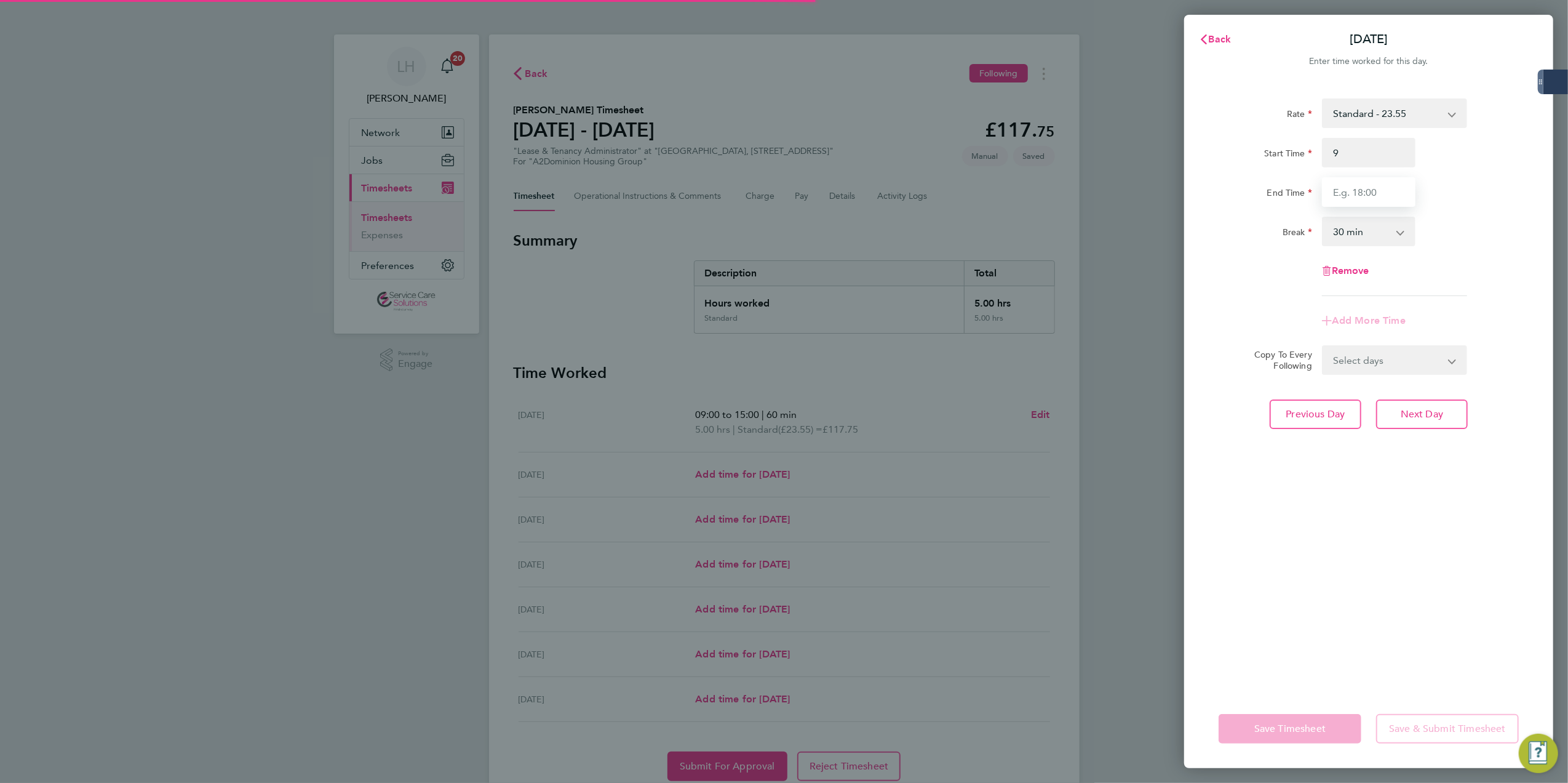
type input "09:00"
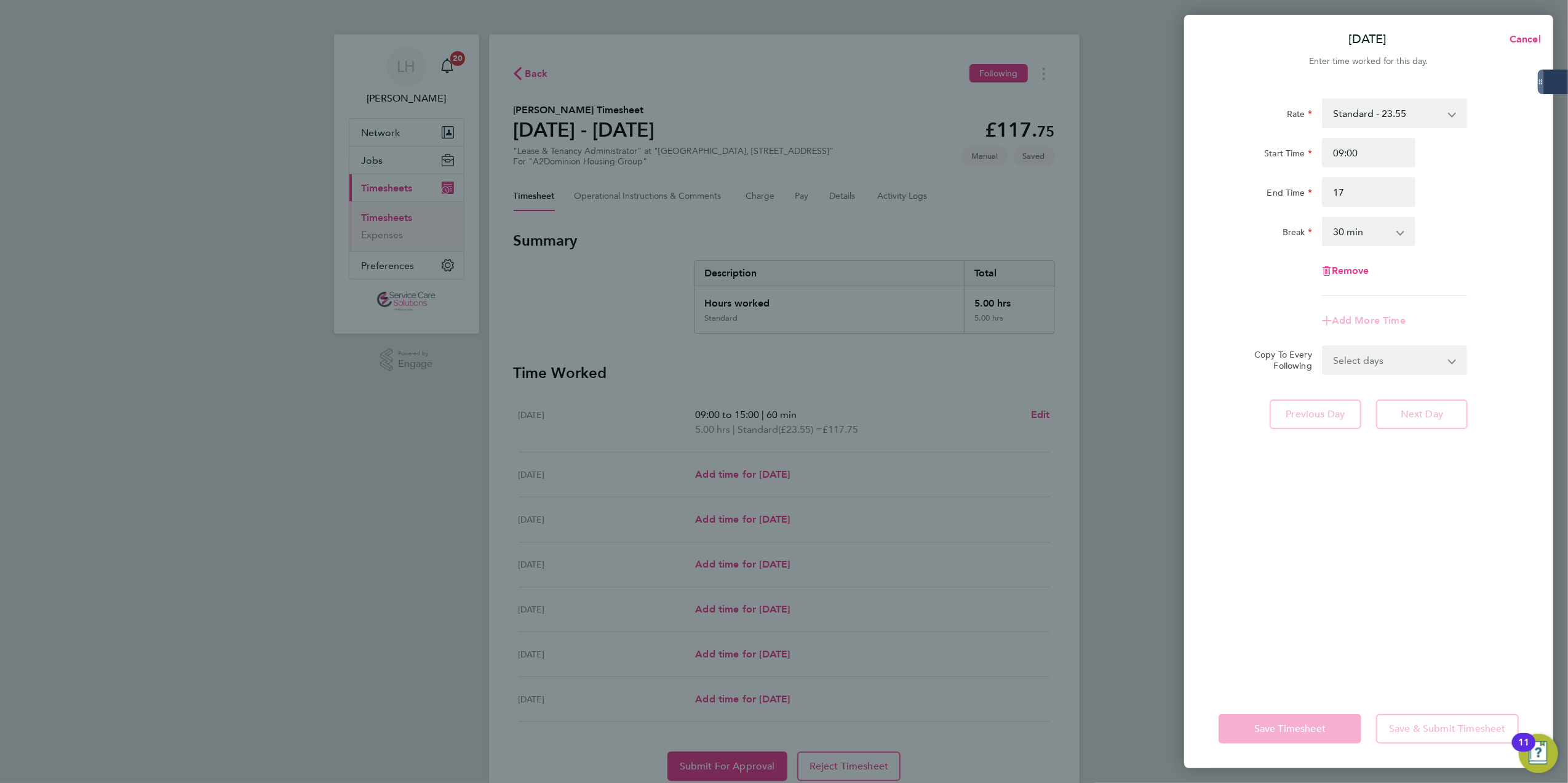
type input "17:00"
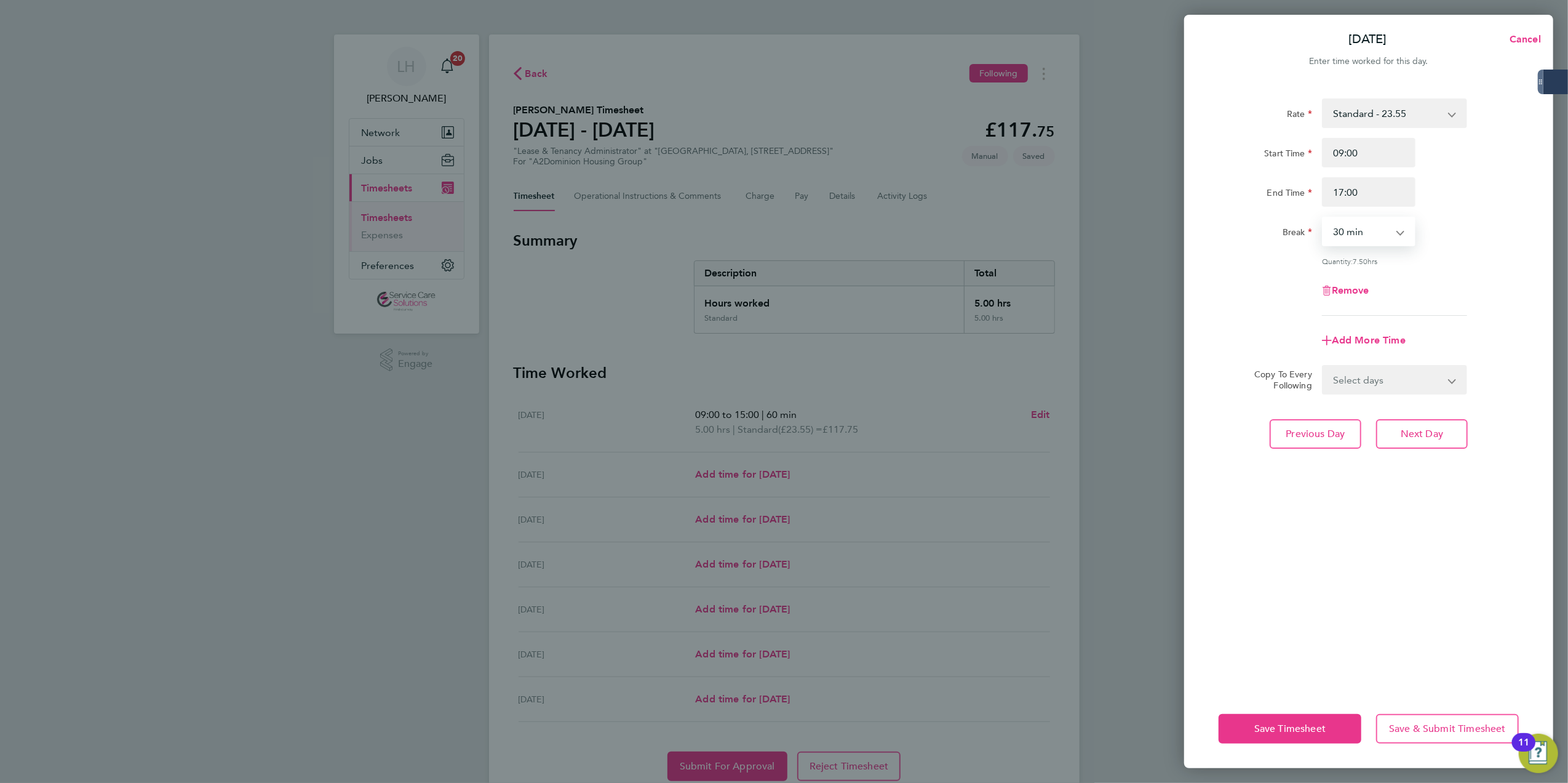
select select "60"
click at [1380, 384] on select "Select days Day Weekday (Mon-Fri) Weekend (Sat-Sun) Wednesday Thursday Friday S…" at bounding box center [1388, 379] width 129 height 27
select select "WED"
click at [1324, 366] on select "Select days Day Weekday (Mon-Fri) Weekend (Sat-Sun) Wednesday Thursday Friday S…" at bounding box center [1388, 379] width 129 height 27
select select "[DATE]"
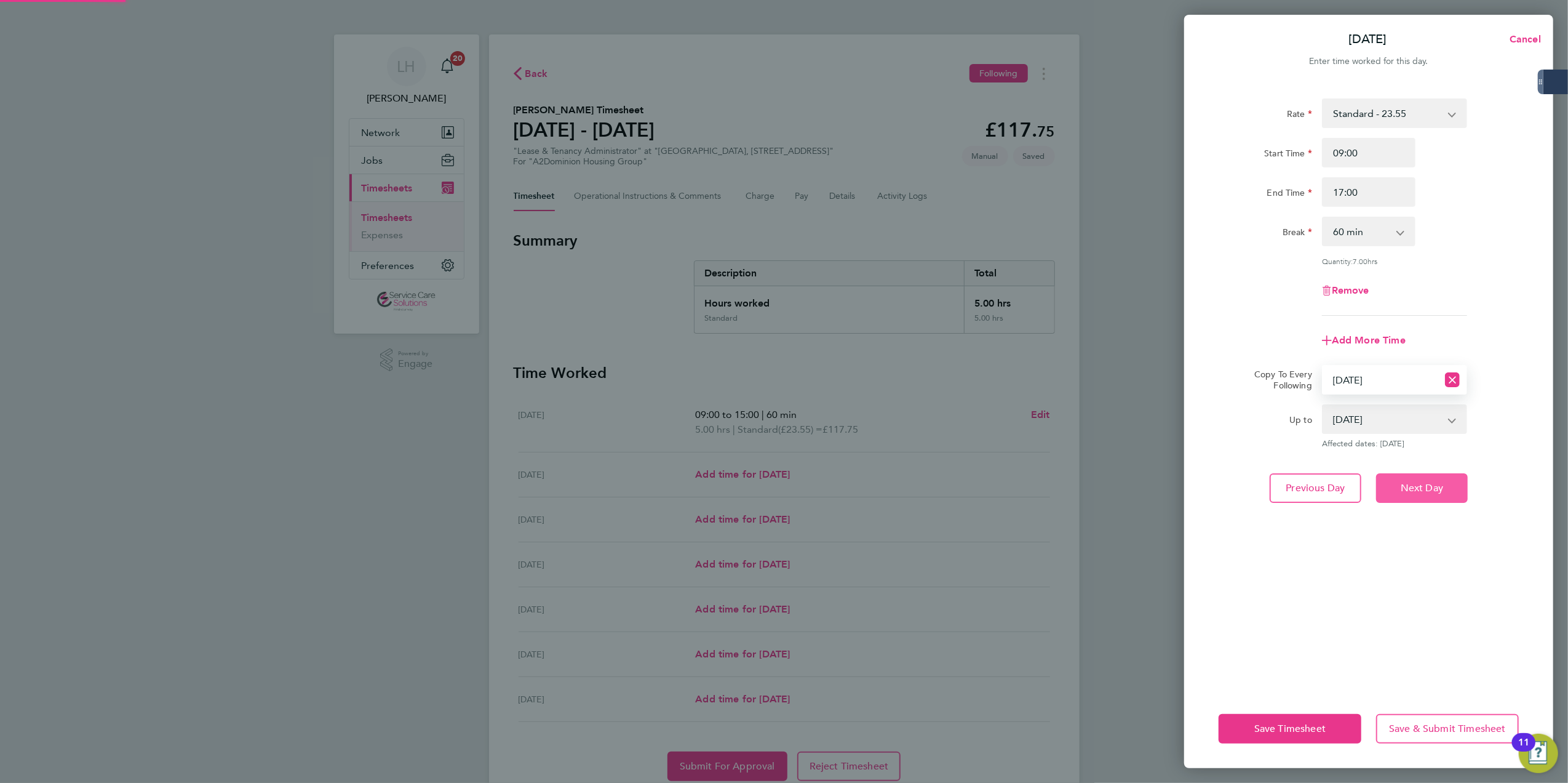
click at [1413, 477] on button "Next Day" at bounding box center [1423, 487] width 92 height 29
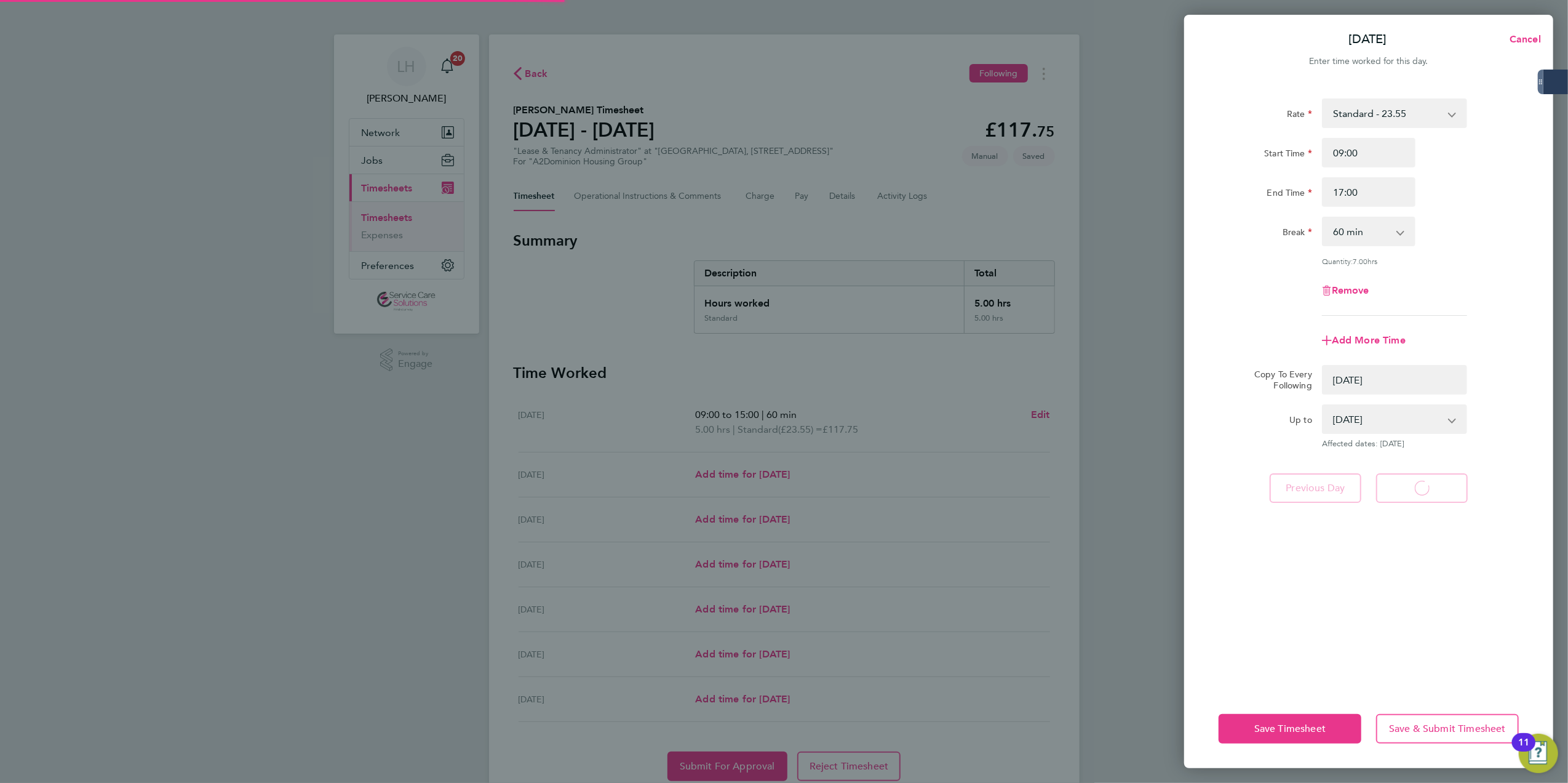
select select "0: null"
select select "60"
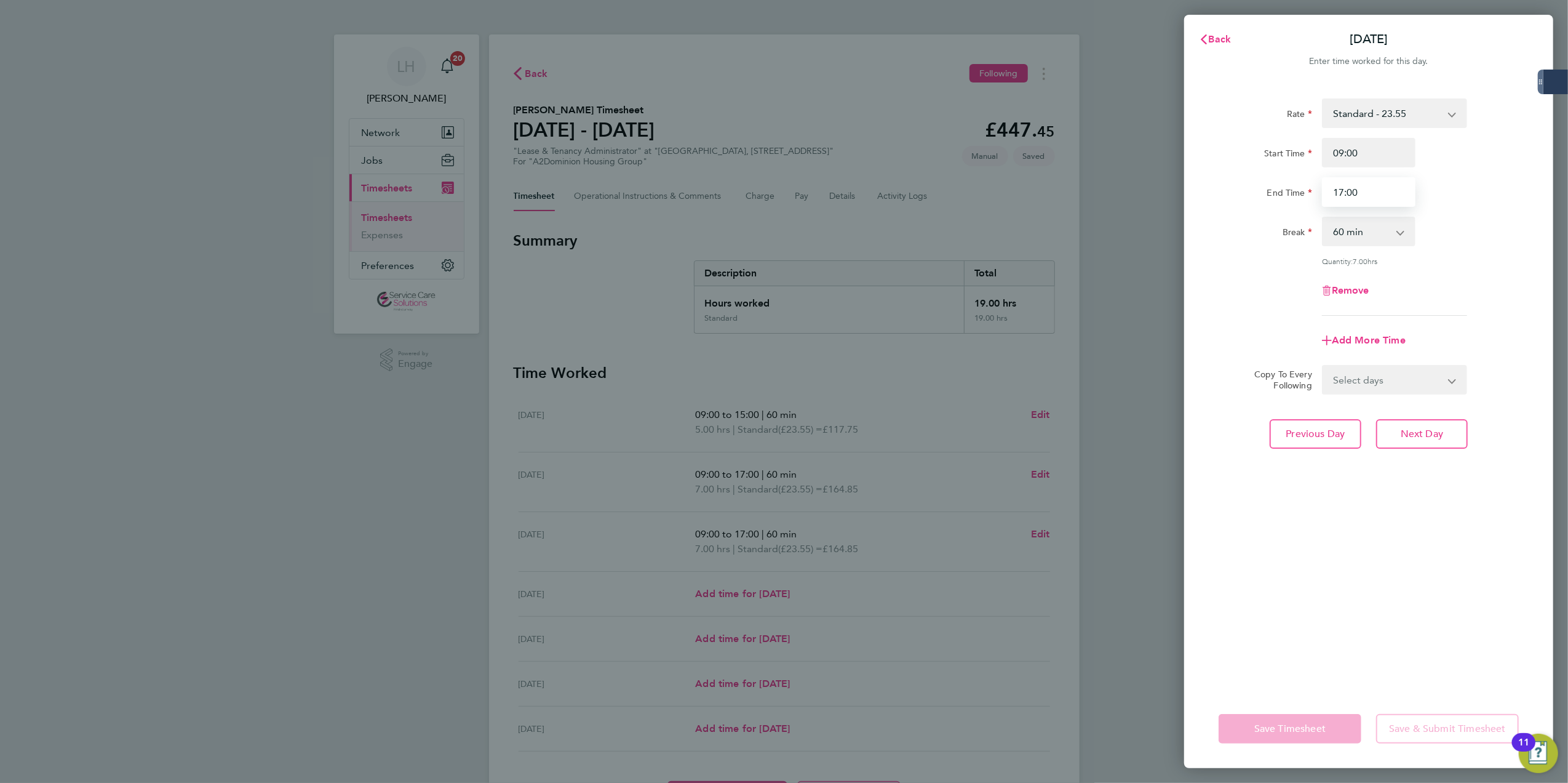
drag, startPoint x: 1300, startPoint y: 208, endPoint x: 1172, endPoint y: 210, distance: 128.0
click at [1172, 210] on div "Back Wed 20 Aug Enter time worked for this day. Rate Standard - 23.55 Start Tim…" at bounding box center [784, 392] width 1568 height 783
drag, startPoint x: 1338, startPoint y: 197, endPoint x: 1383, endPoint y: 195, distance: 45.0
click at [1383, 195] on input "15:00" at bounding box center [1369, 191] width 94 height 29
type input "14:00"
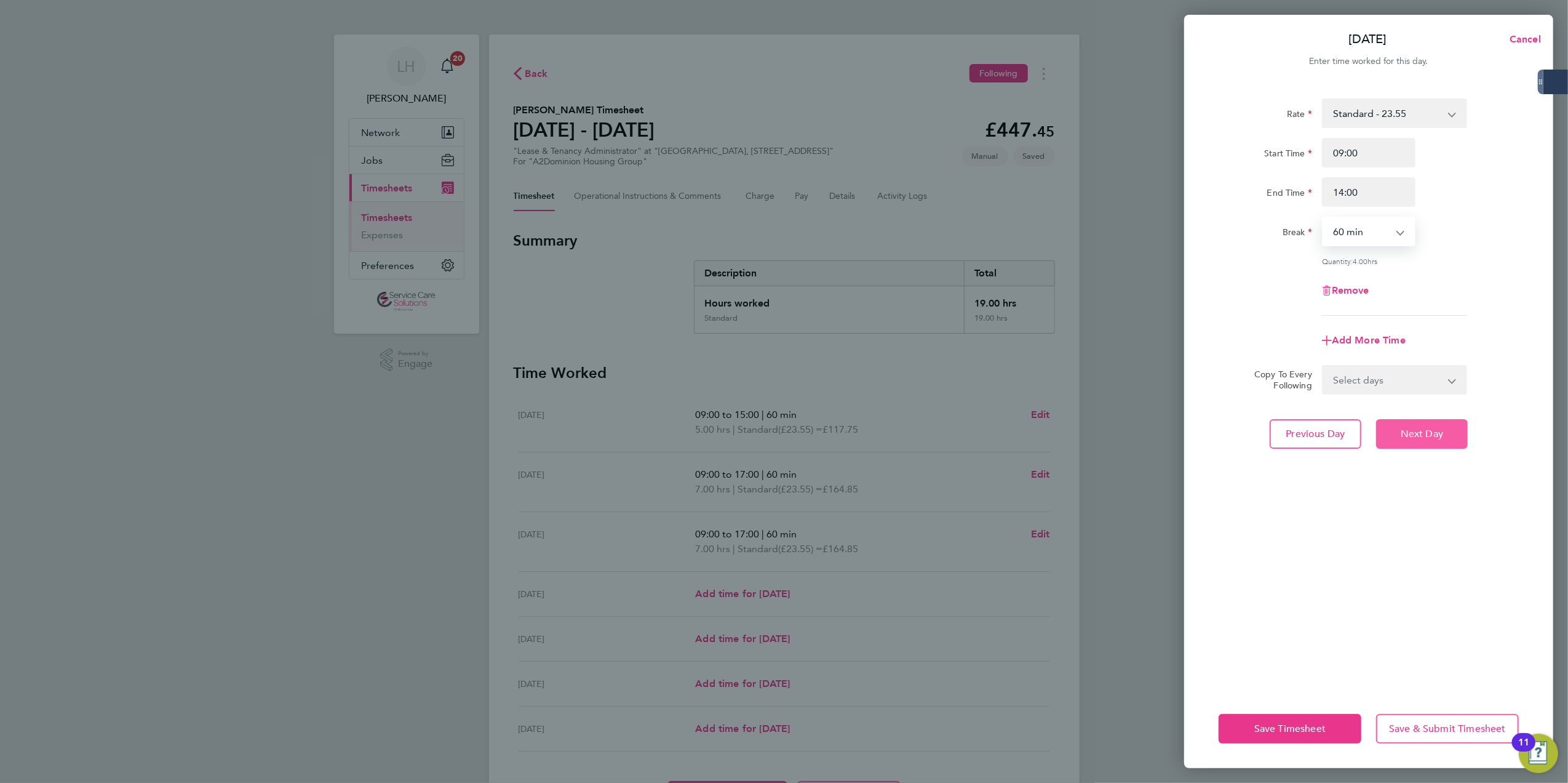
click at [1435, 426] on button "Next Day" at bounding box center [1423, 433] width 92 height 29
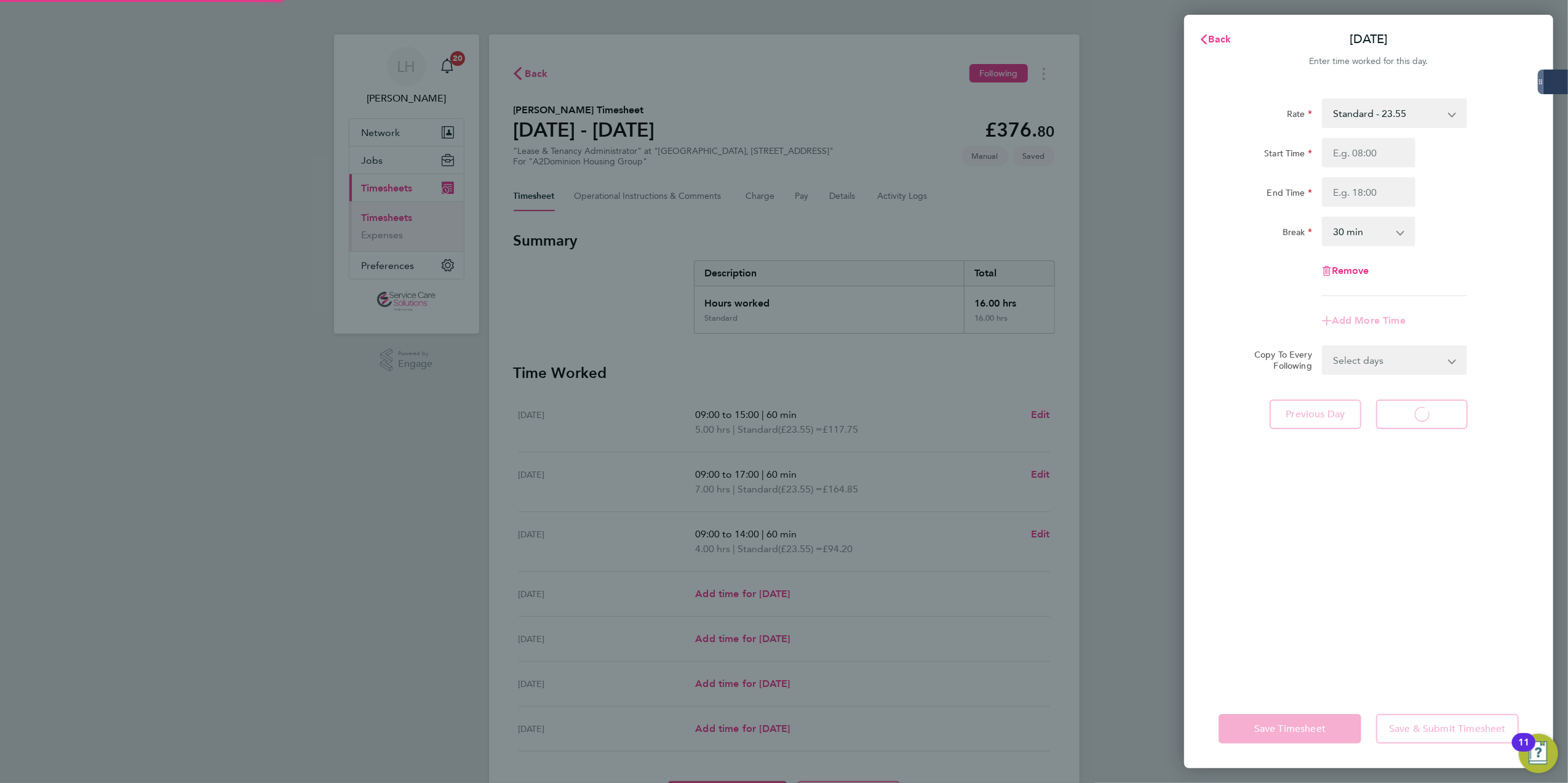
select select "30"
click at [1374, 348] on select "Select days Day Weekend (Sat-Sun) Friday Saturday Sunday" at bounding box center [1388, 360] width 129 height 27
click at [1293, 437] on div "Rate Standard - 23.55 Start Time End Time Break 0 min 15 min 30 min 45 min 60 m…" at bounding box center [1369, 387] width 369 height 606
click at [1304, 426] on button "Previous Day" at bounding box center [1316, 414] width 92 height 29
select select "60"
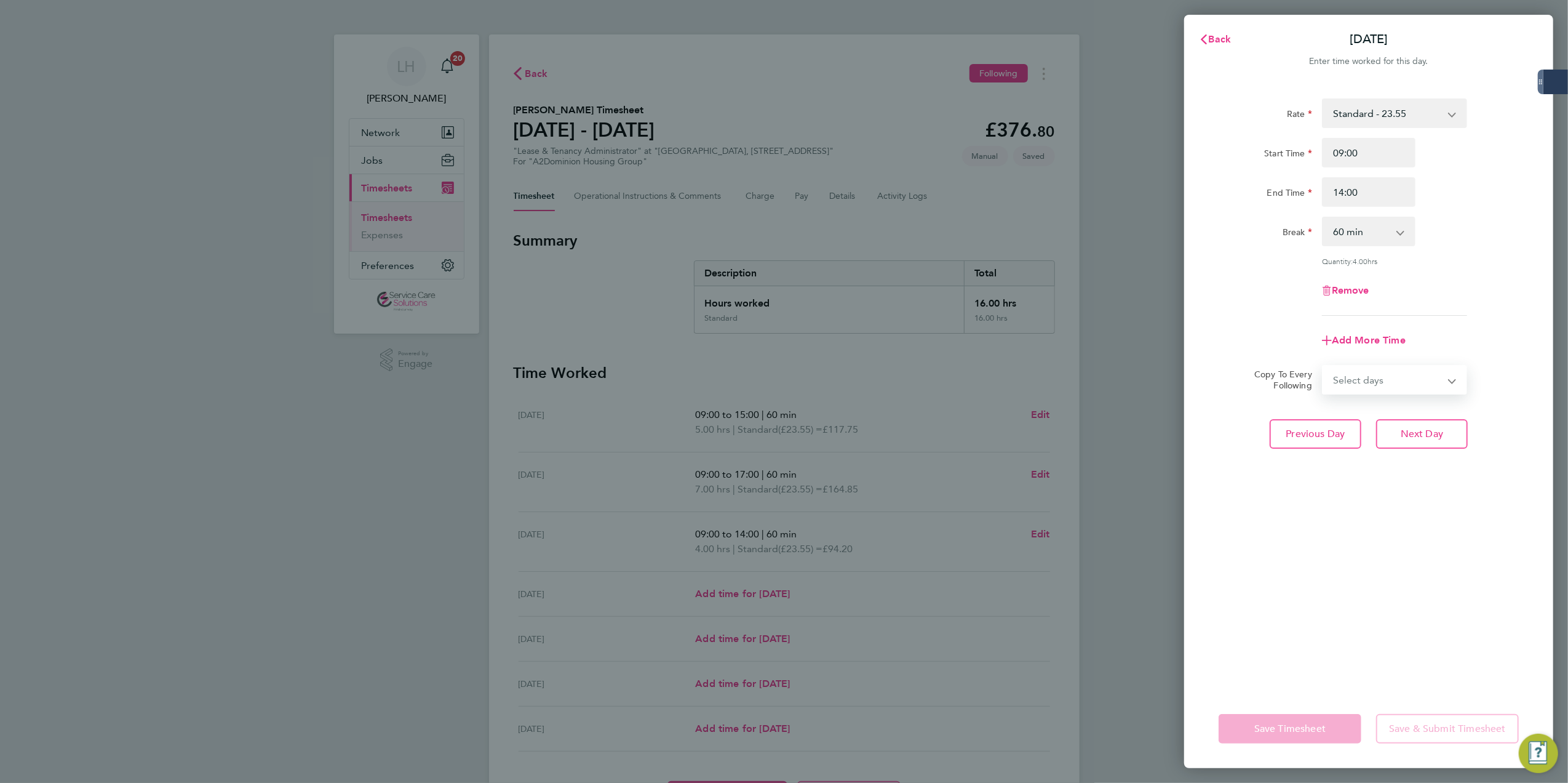
click at [1383, 372] on select "Select days Day Weekday (Mon-Fri) Weekend (Sat-Sun) Thursday Friday Saturday Su…" at bounding box center [1388, 379] width 129 height 27
select select "THU"
click at [1324, 366] on select "Select days Day Weekday (Mon-Fri) Weekend (Sat-Sun) Thursday Friday Saturday Su…" at bounding box center [1388, 379] width 129 height 27
select select "[DATE]"
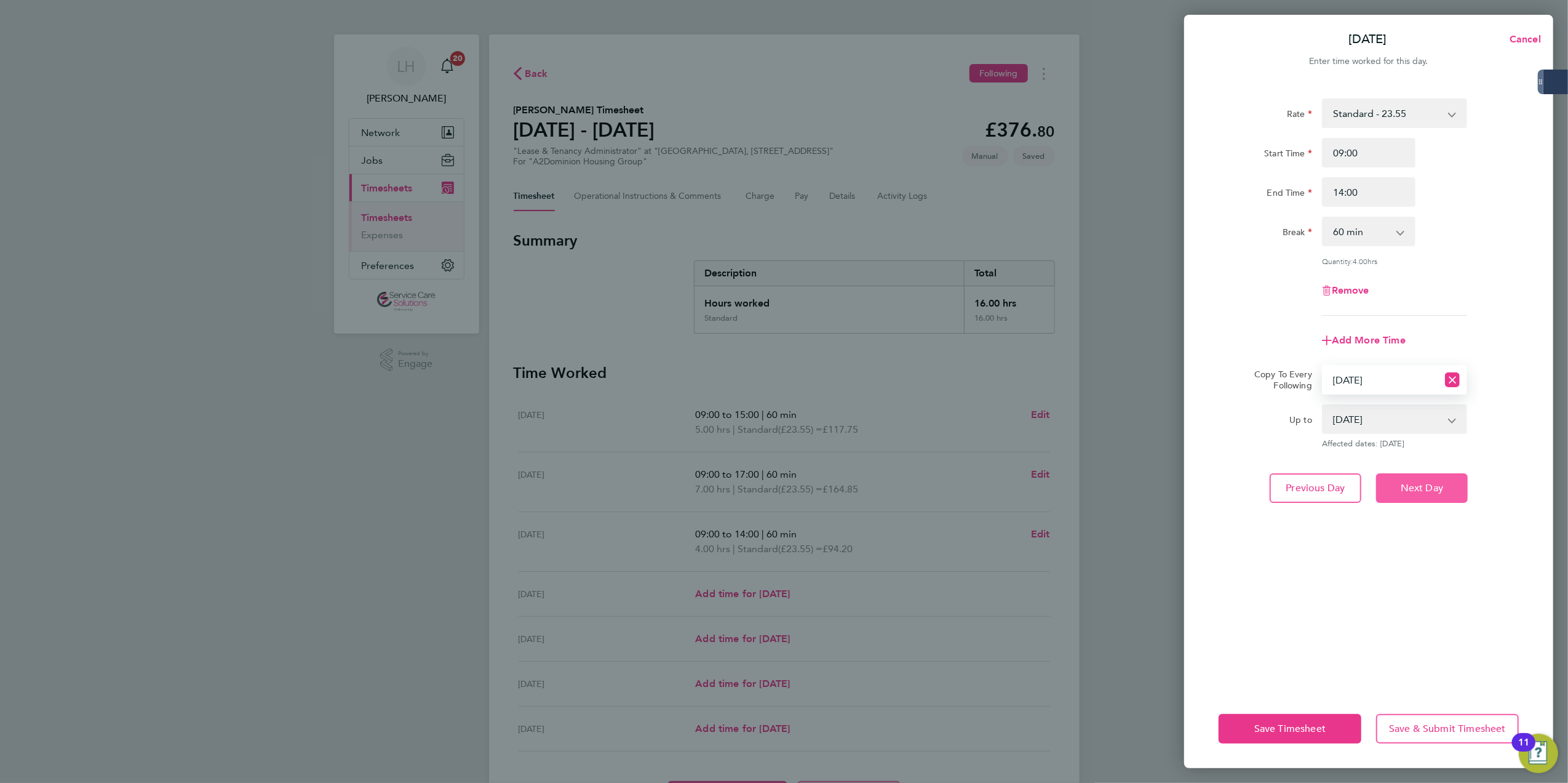
click at [1426, 484] on span "Next Day" at bounding box center [1422, 488] width 42 height 12
select select "0: null"
select select "60"
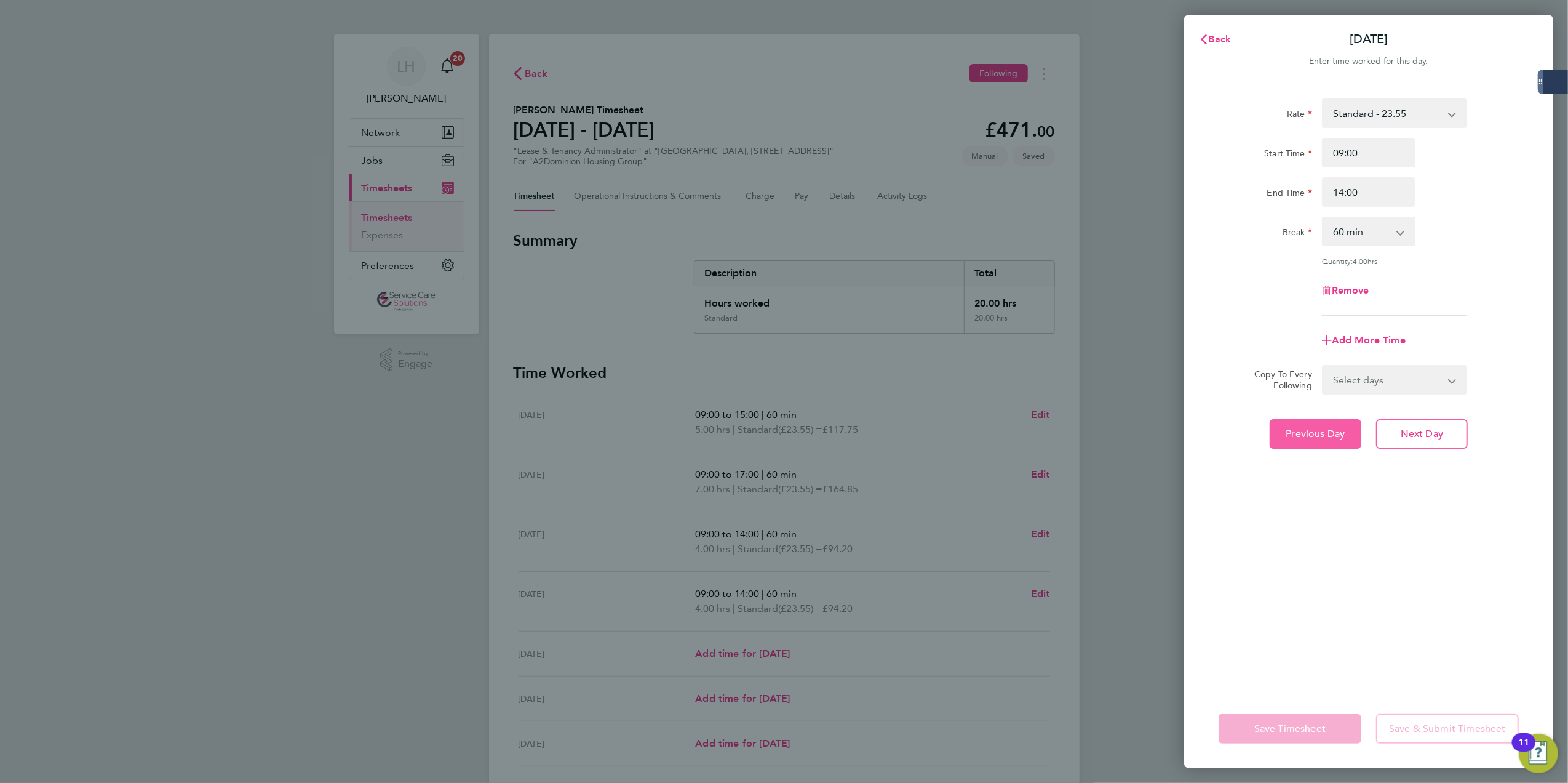
click at [1301, 433] on span "Previous Day" at bounding box center [1316, 434] width 59 height 12
select select "60"
click at [1298, 428] on span "Previous Day" at bounding box center [1316, 434] width 59 height 12
select select "60"
drag, startPoint x: 1364, startPoint y: 380, endPoint x: 1366, endPoint y: 392, distance: 12.2
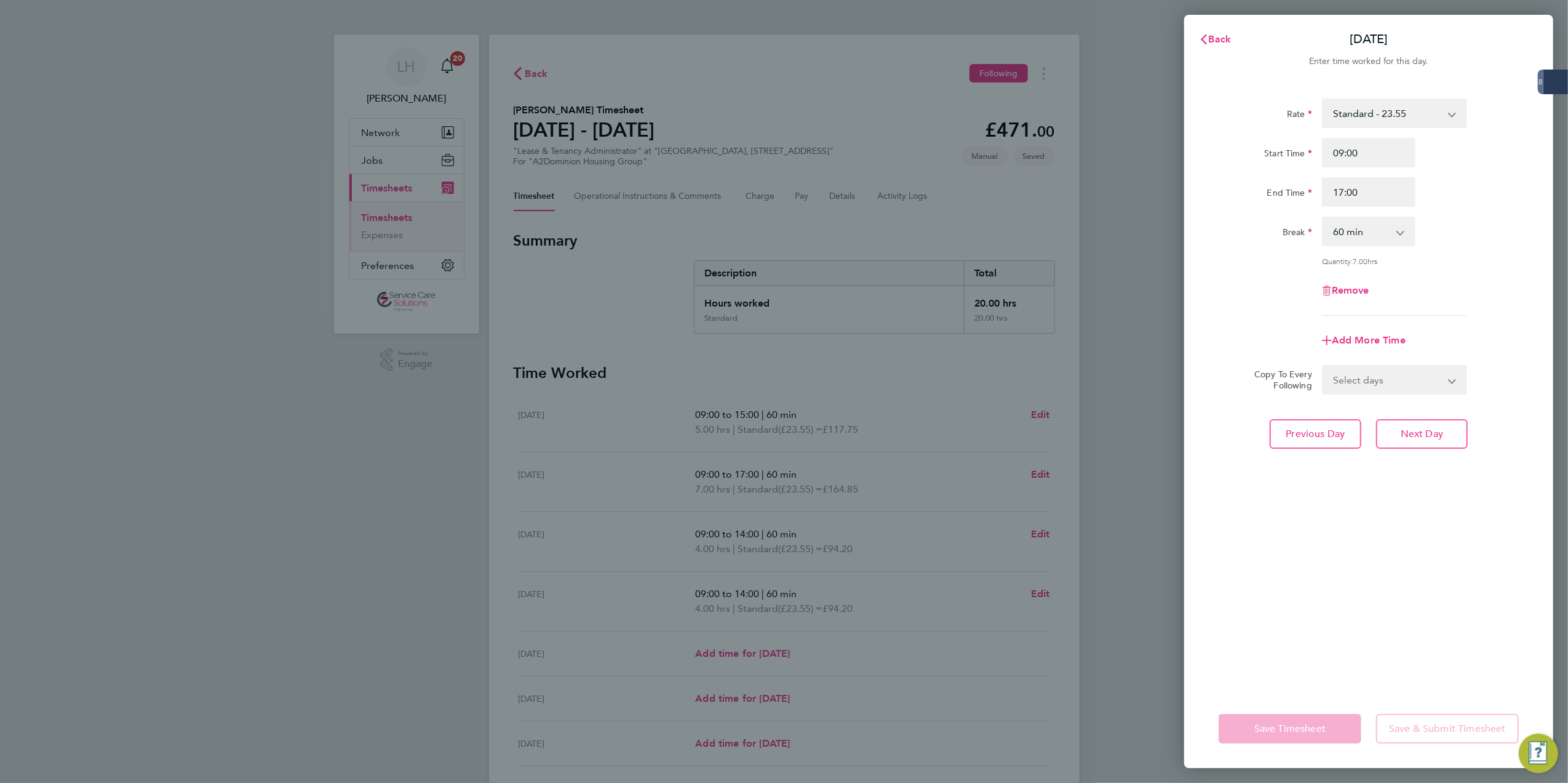
click at [1364, 380] on select "Select days Day Weekday (Mon-Fri) Weekend (Sat-Sun) Wednesday Thursday Friday S…" at bounding box center [1388, 379] width 129 height 27
select select "WED"
click at [1324, 366] on select "Select days Day Weekday (Mon-Fri) Weekend (Sat-Sun) Wednesday Thursday Friday S…" at bounding box center [1388, 379] width 129 height 27
select select "[DATE]"
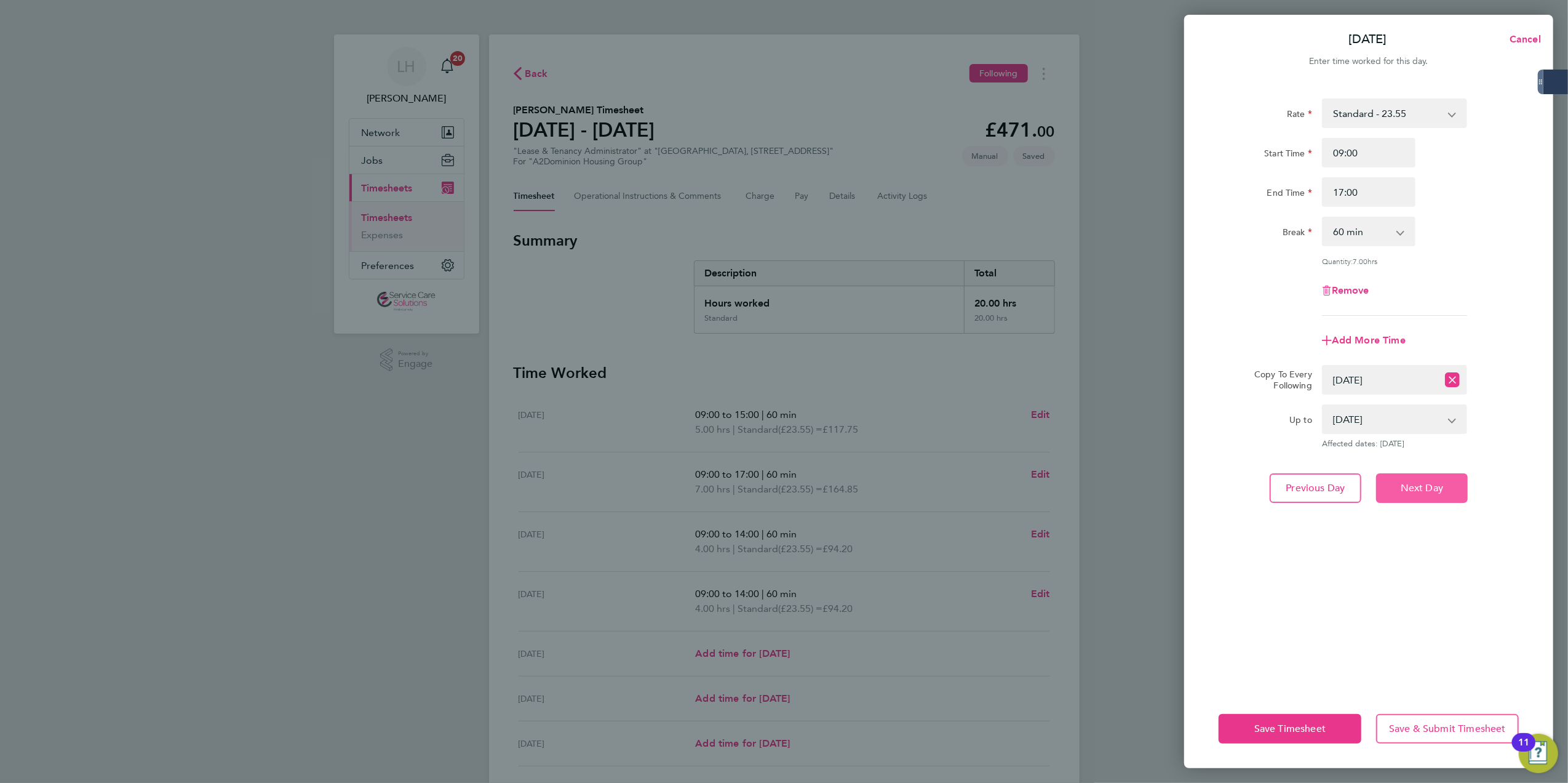
click at [1410, 486] on span "Next Day" at bounding box center [1422, 488] width 42 height 12
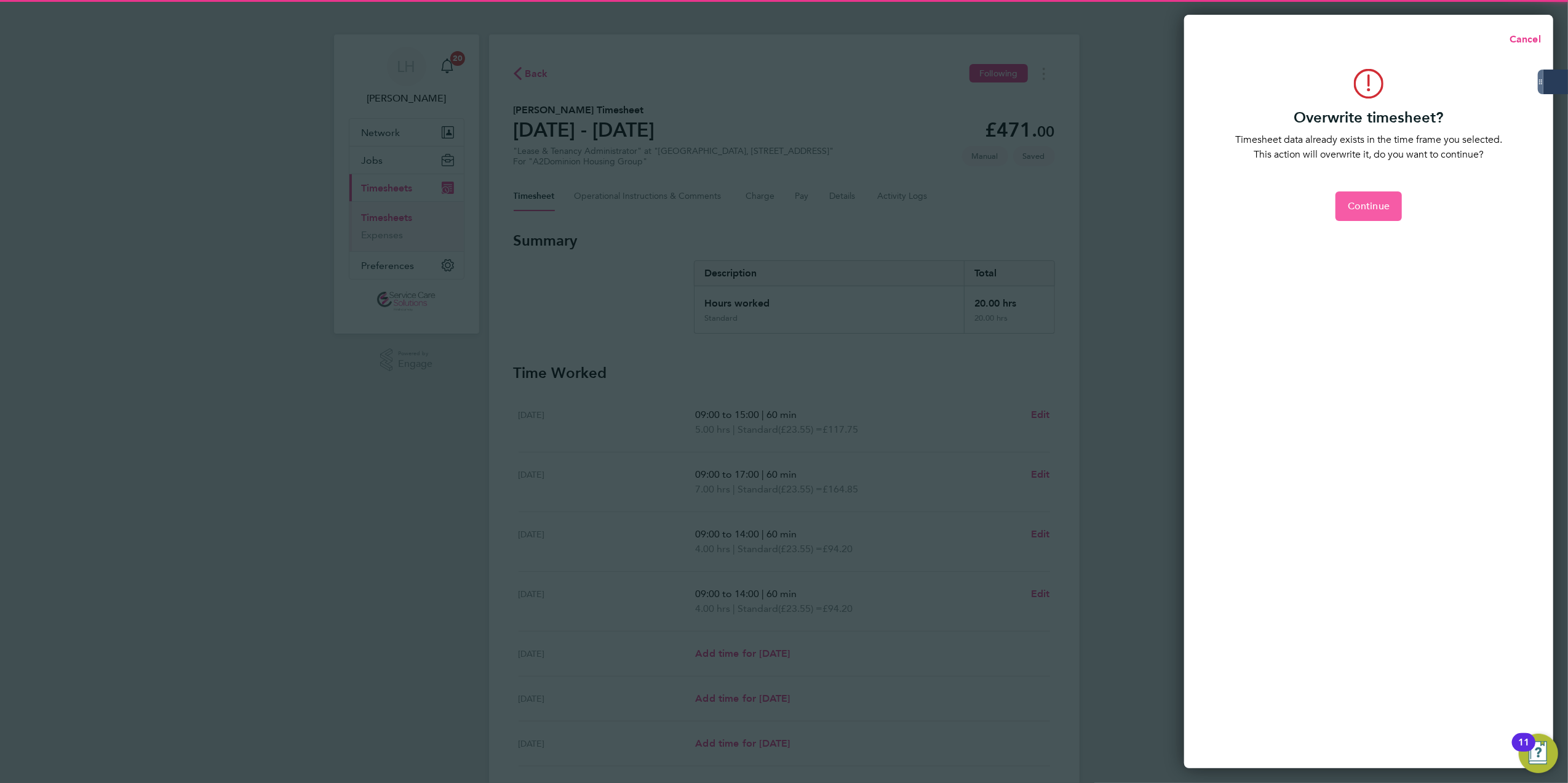
click at [1380, 200] on span "Continue" at bounding box center [1369, 206] width 42 height 12
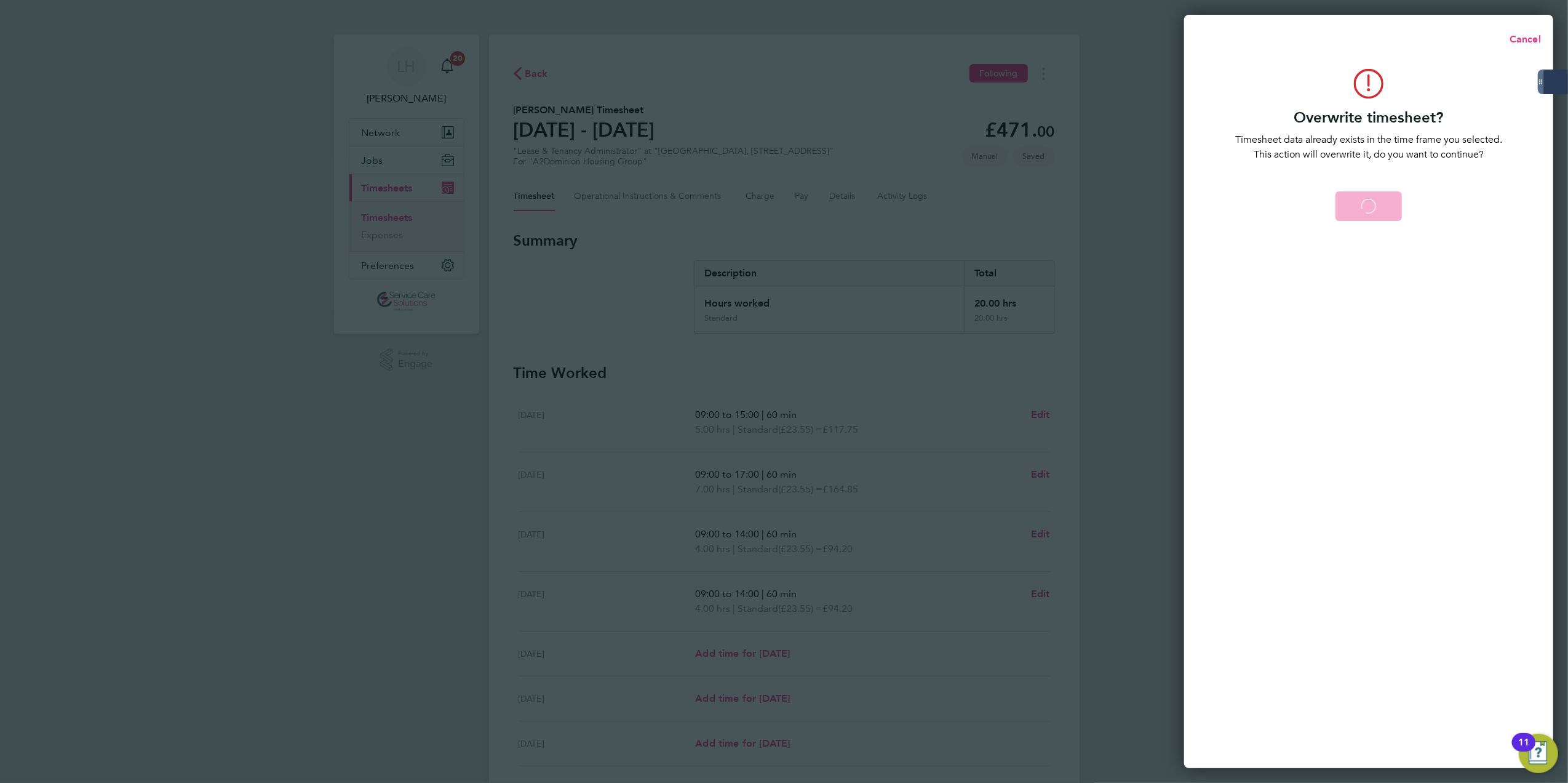
select select "0: null"
select select "60"
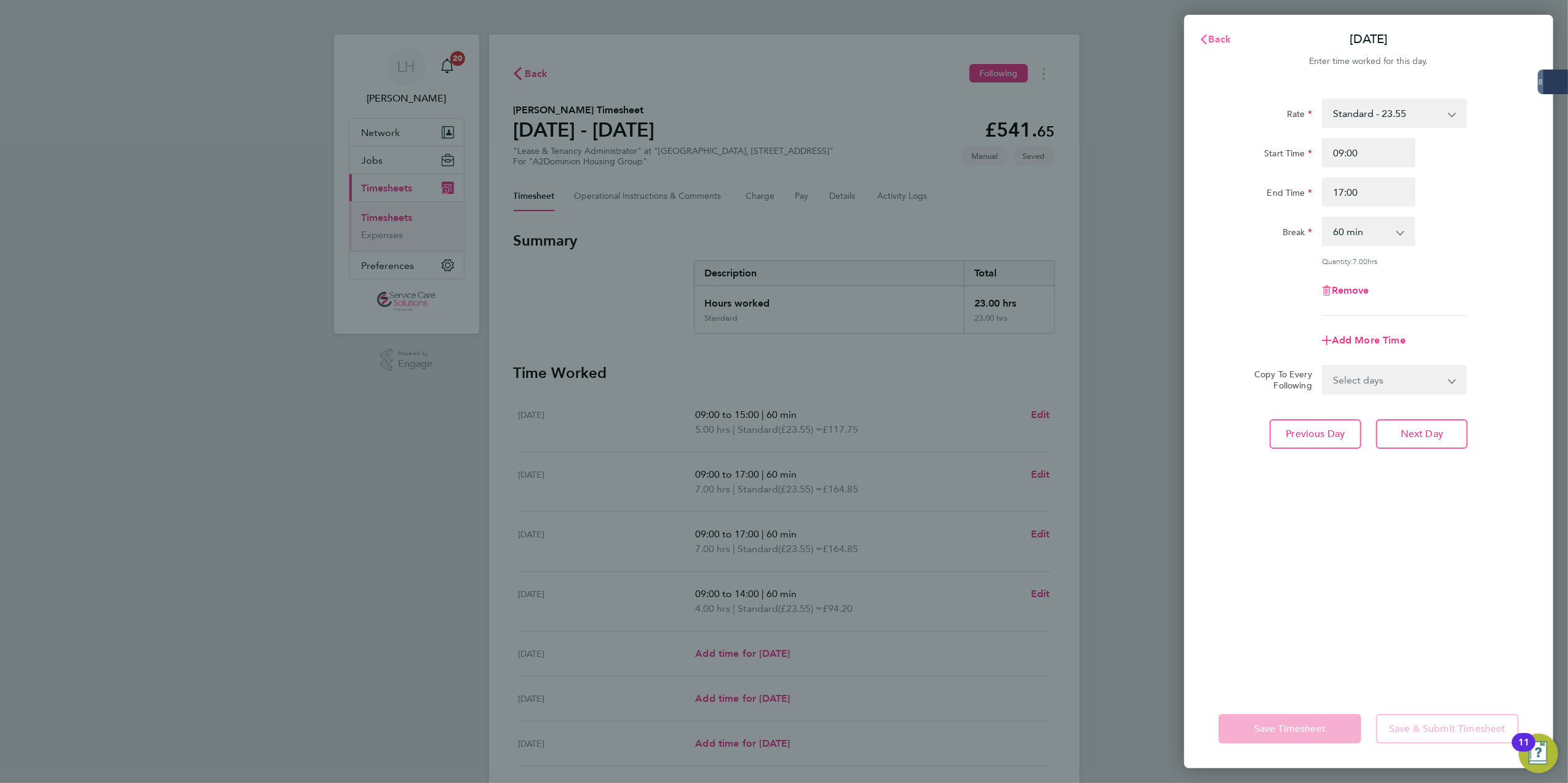
click at [1212, 47] on button "Back" at bounding box center [1215, 40] width 58 height 25
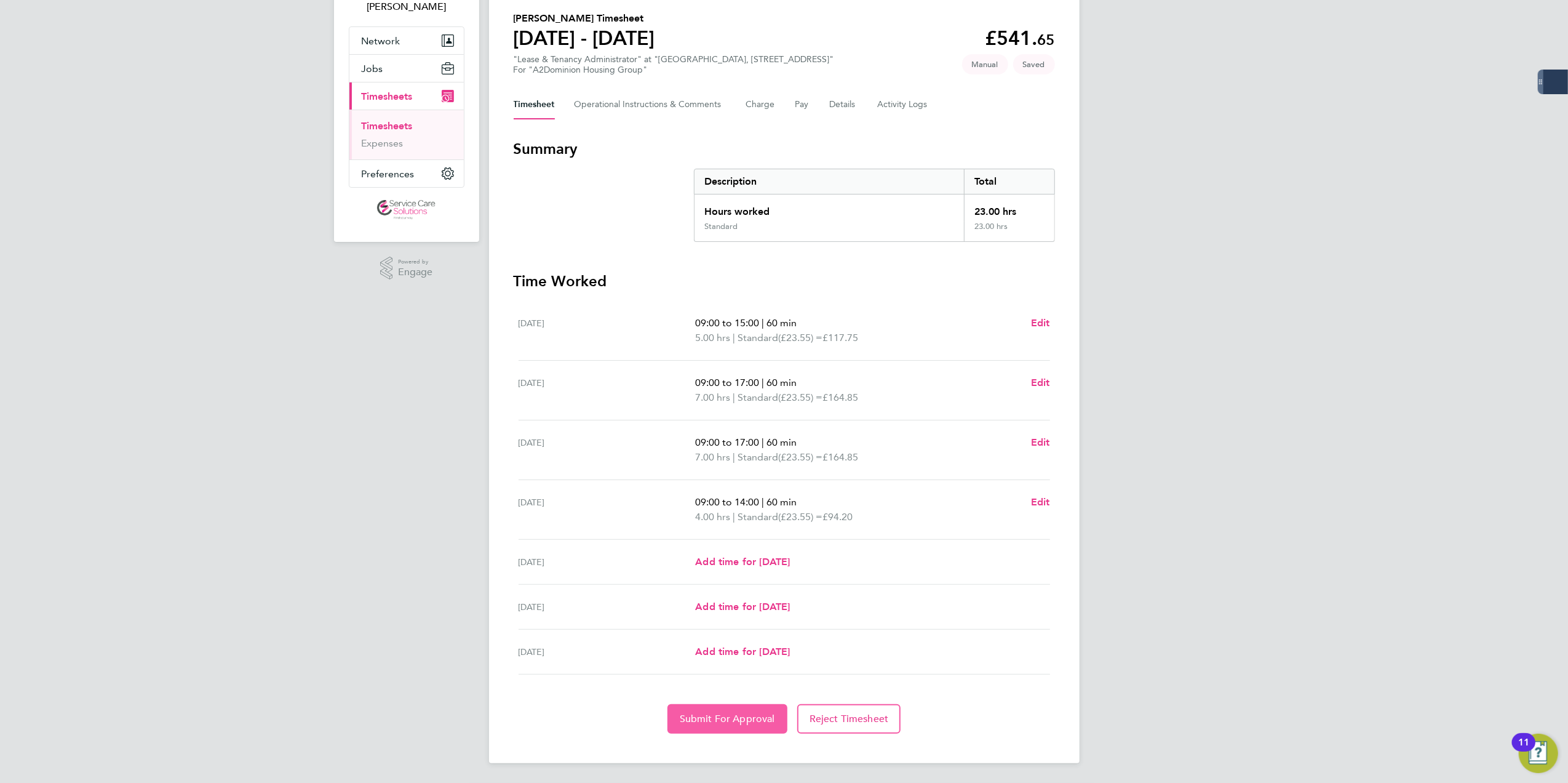
click at [739, 717] on span "Submit For Approval" at bounding box center [728, 719] width 96 height 12
click at [1192, 675] on div "LH Lewis Hodson Notifications 20 Applications: Network Businesses Sites Workers…" at bounding box center [784, 345] width 1568 height 874
